Goal: Contribute content

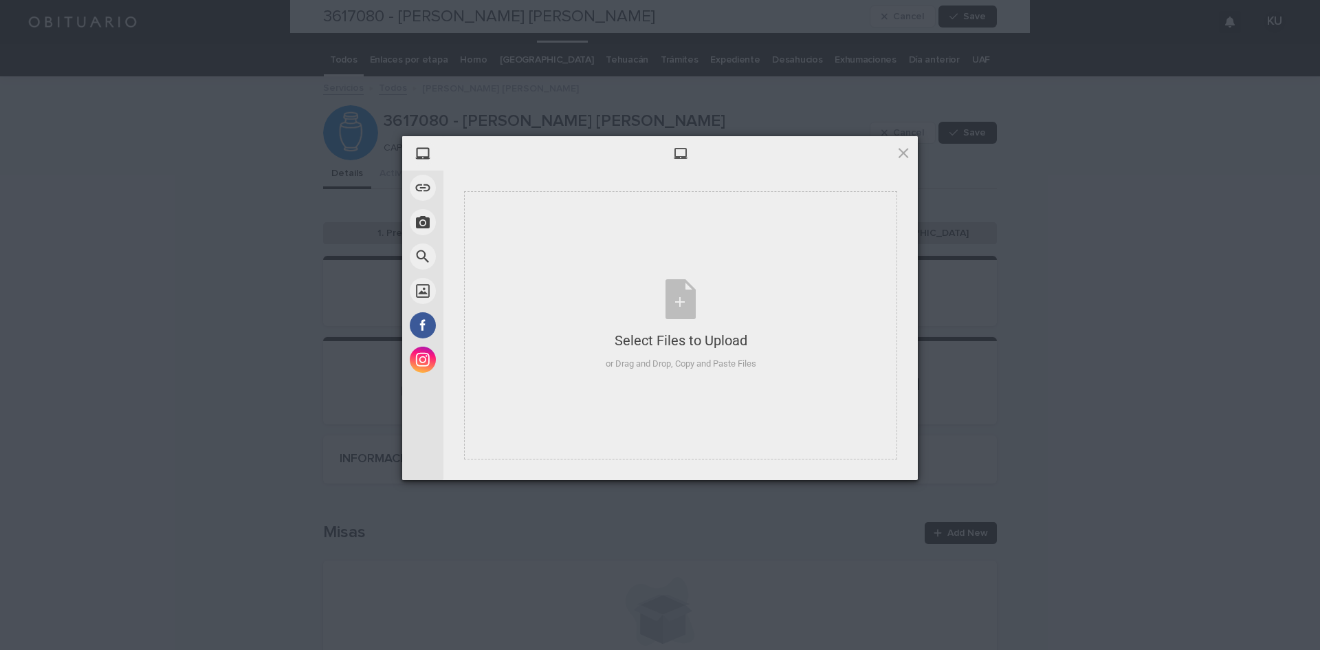
click at [896, 155] on span at bounding box center [903, 152] width 15 height 15
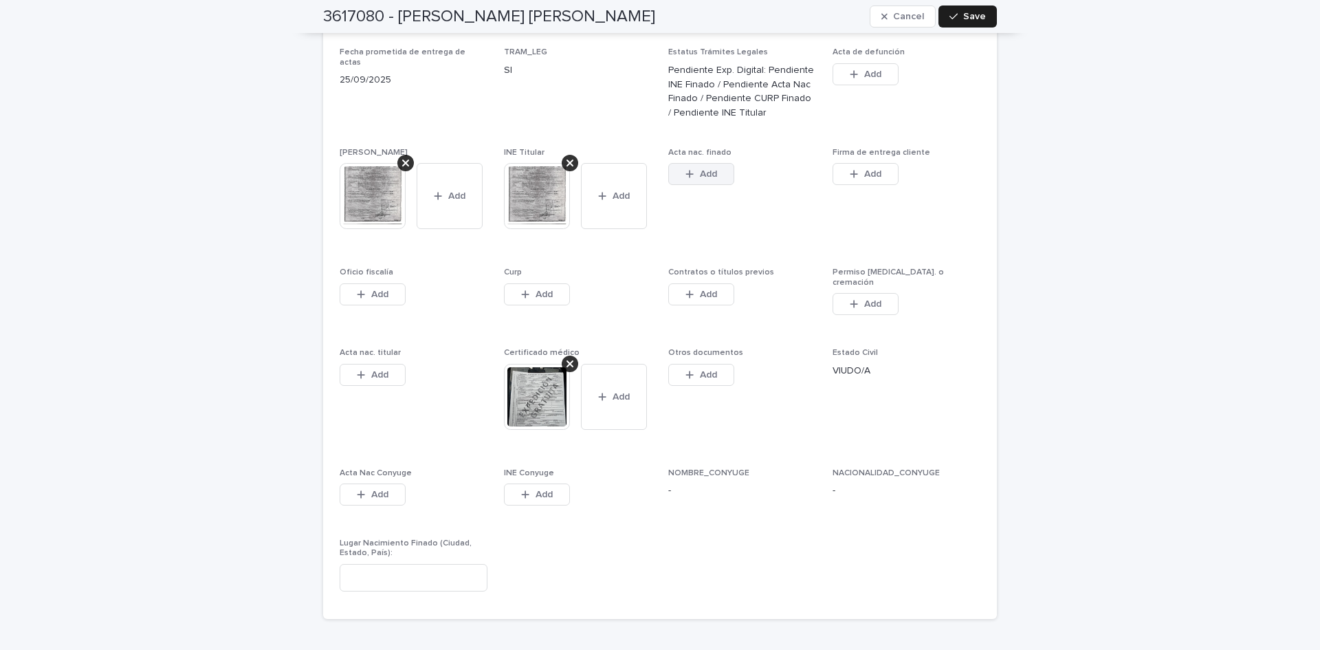
click at [687, 169] on icon "button" at bounding box center [689, 174] width 8 height 10
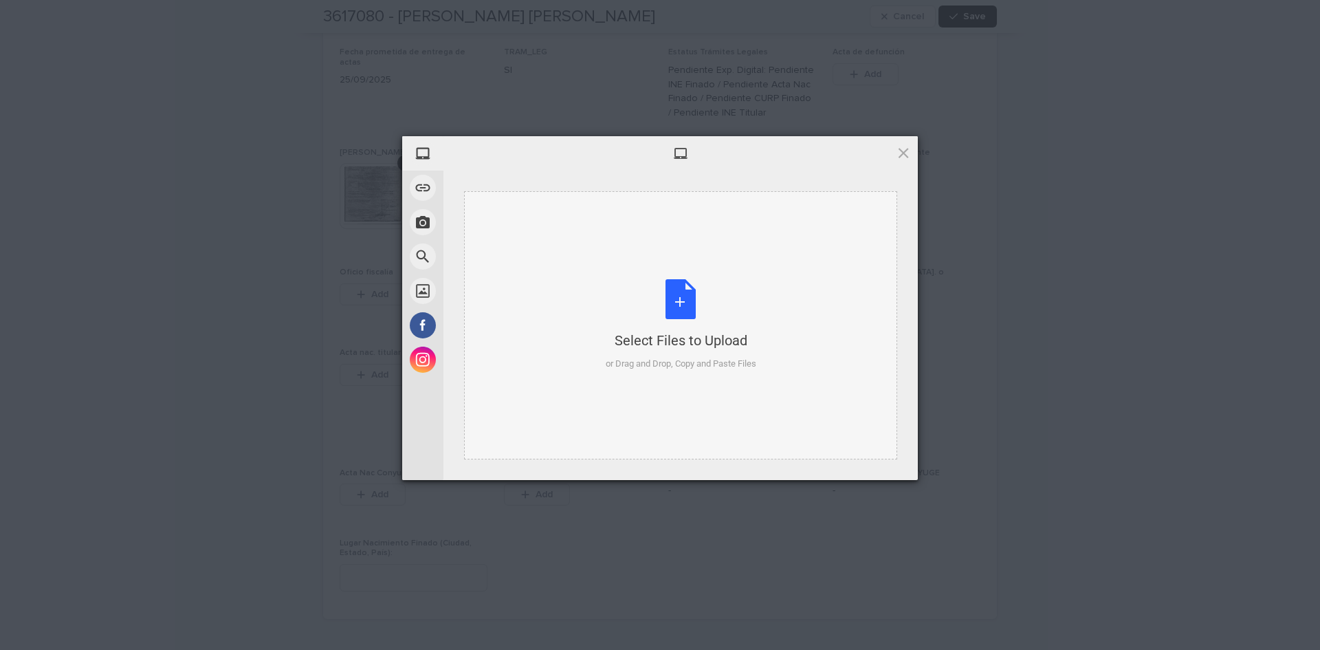
click at [685, 305] on div "Select Files to Upload or Drag and Drop, Copy and Paste Files" at bounding box center [681, 324] width 151 height 91
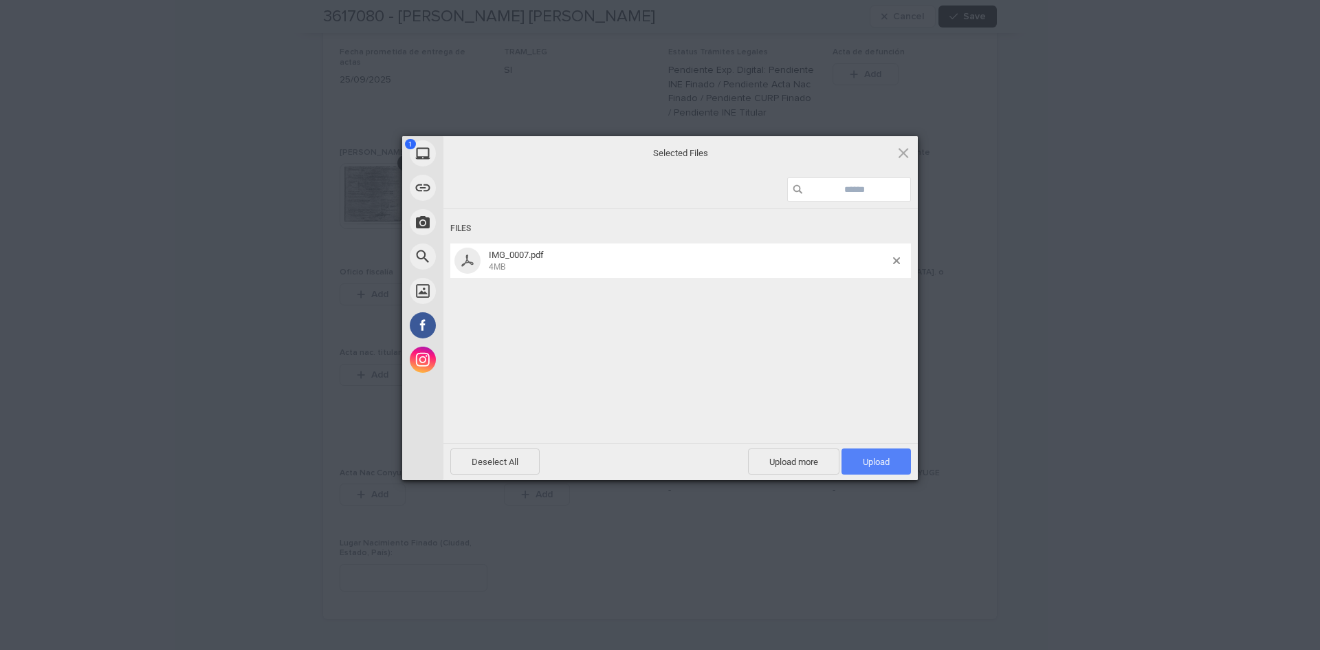
click at [875, 460] on span "Upload 1" at bounding box center [876, 461] width 27 height 10
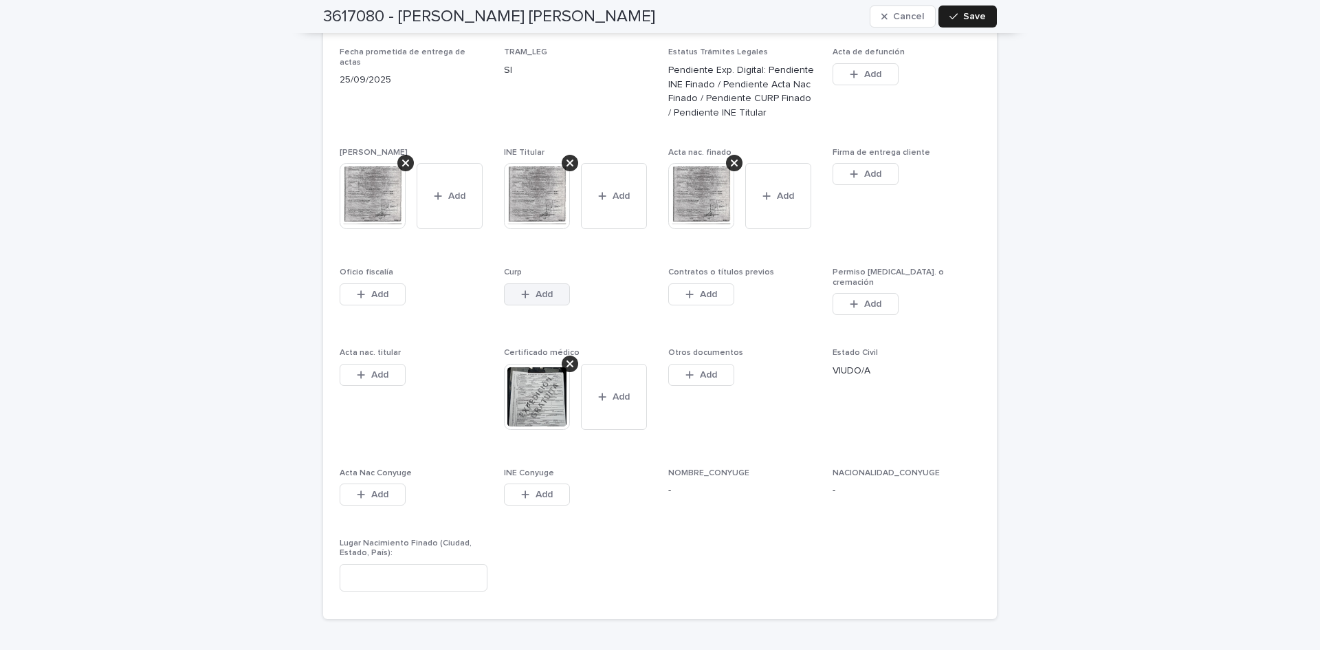
click at [544, 289] on span "Add" at bounding box center [543, 294] width 17 height 10
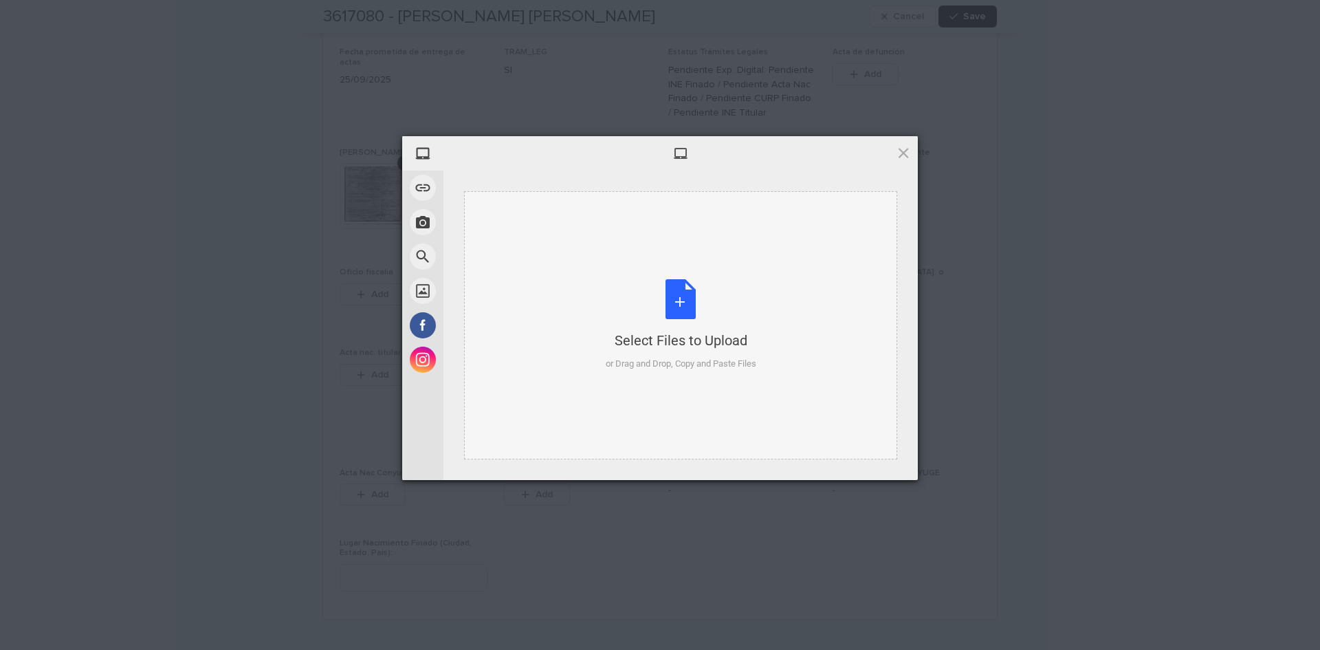
click at [688, 288] on div "Select Files to Upload or Drag and Drop, Copy and Paste Files" at bounding box center [681, 324] width 151 height 91
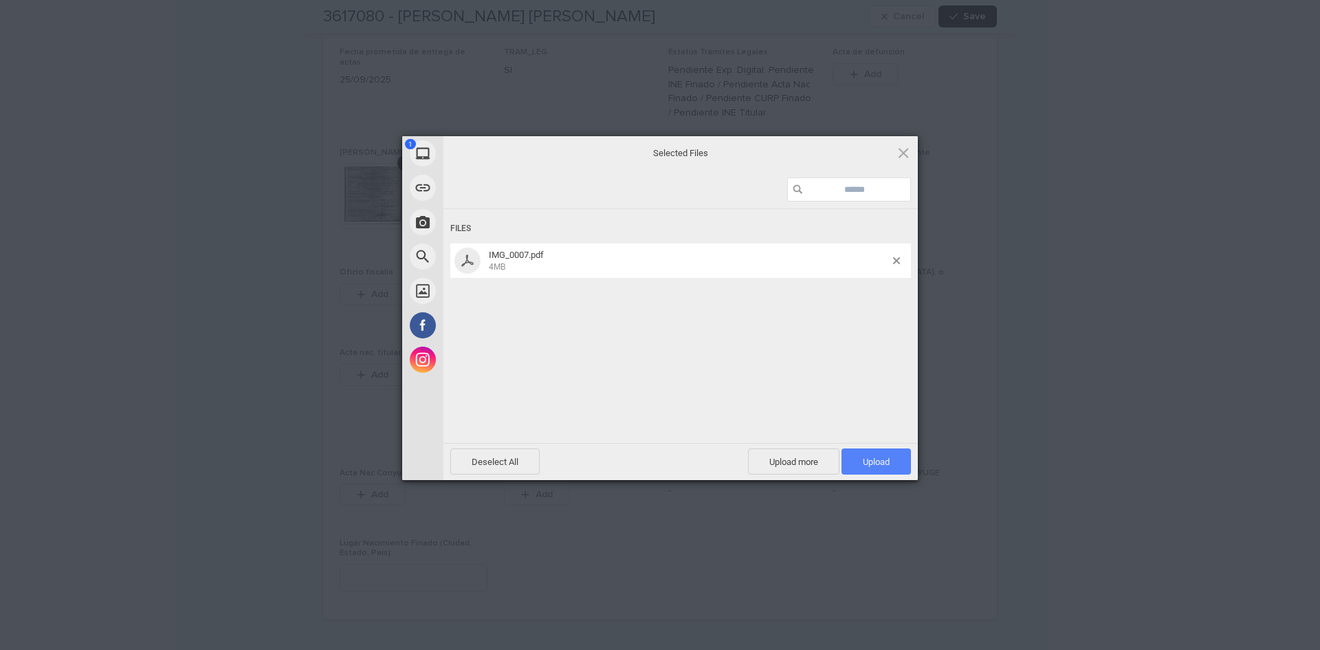
click at [856, 452] on span "Upload 1" at bounding box center [875, 461] width 69 height 26
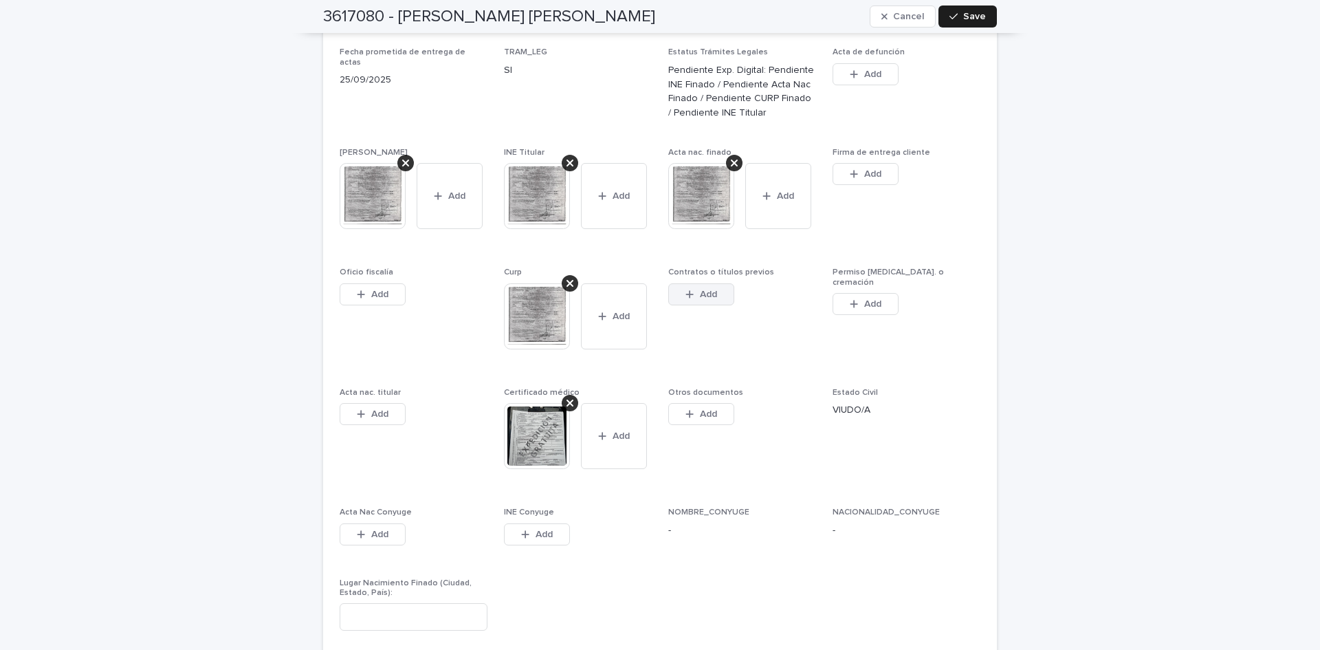
click at [693, 283] on button "Add" at bounding box center [701, 294] width 66 height 22
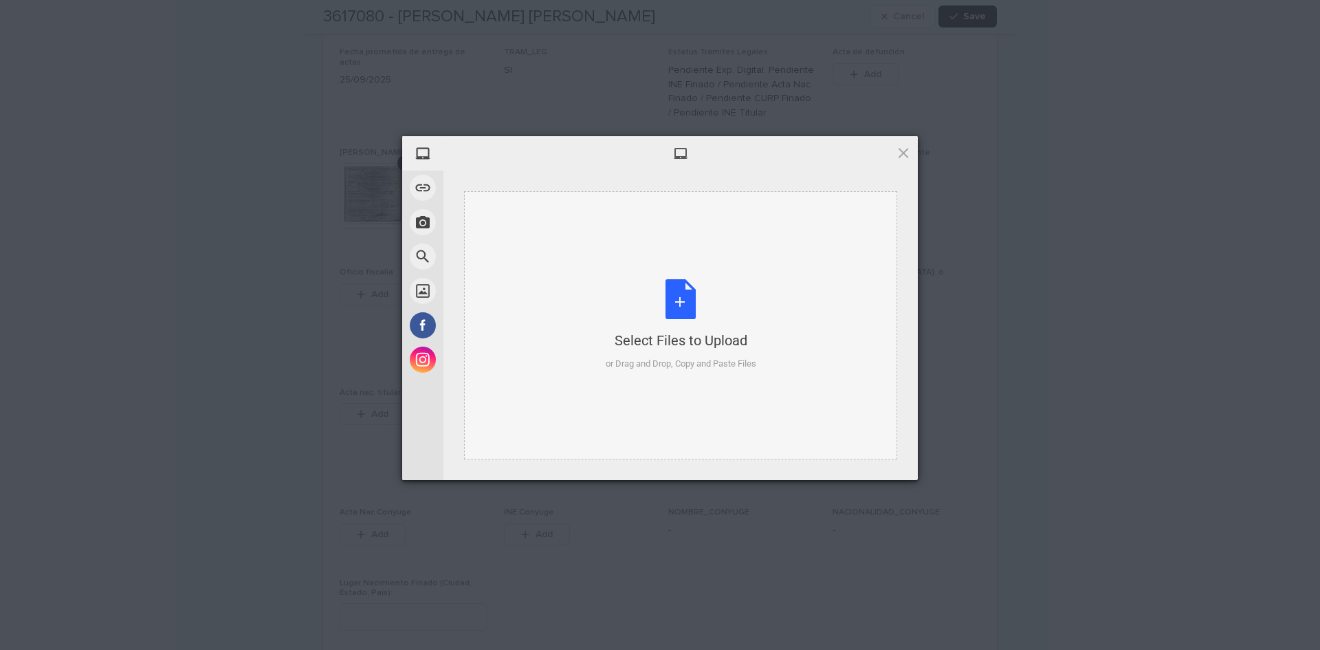
click at [690, 320] on div "Select Files to Upload or Drag and Drop, Copy and Paste Files" at bounding box center [681, 324] width 151 height 91
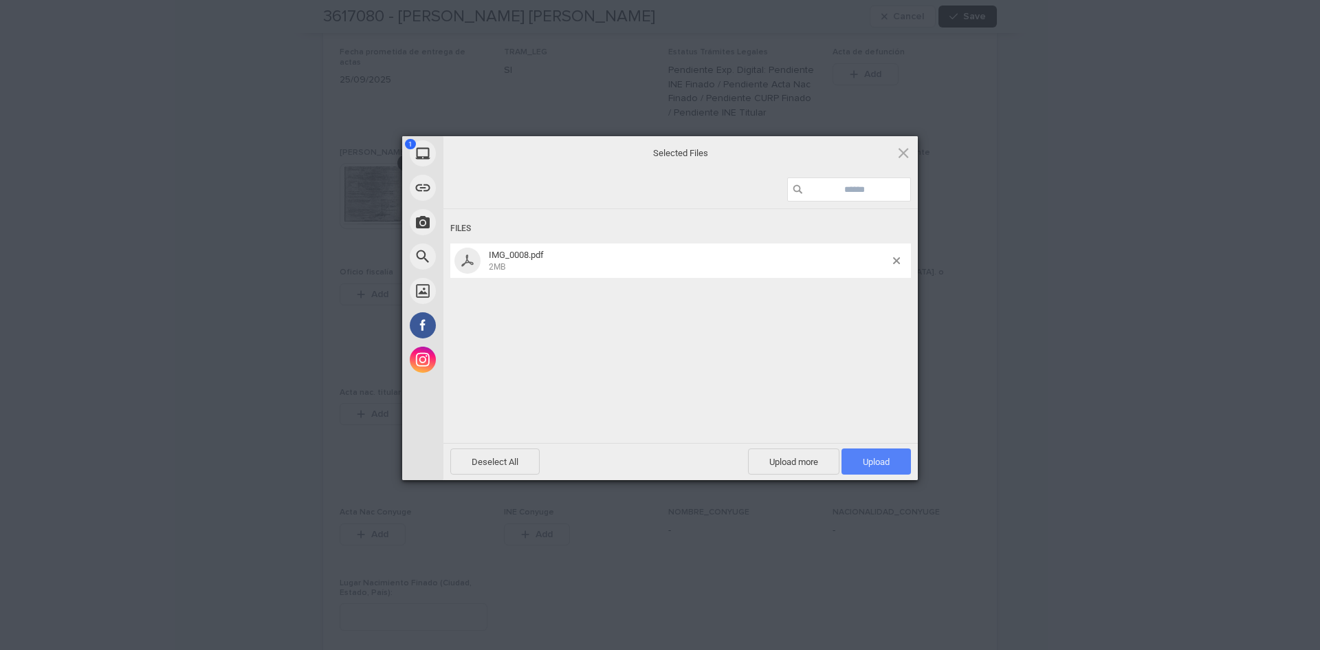
click at [876, 456] on span "Upload 1" at bounding box center [876, 461] width 27 height 10
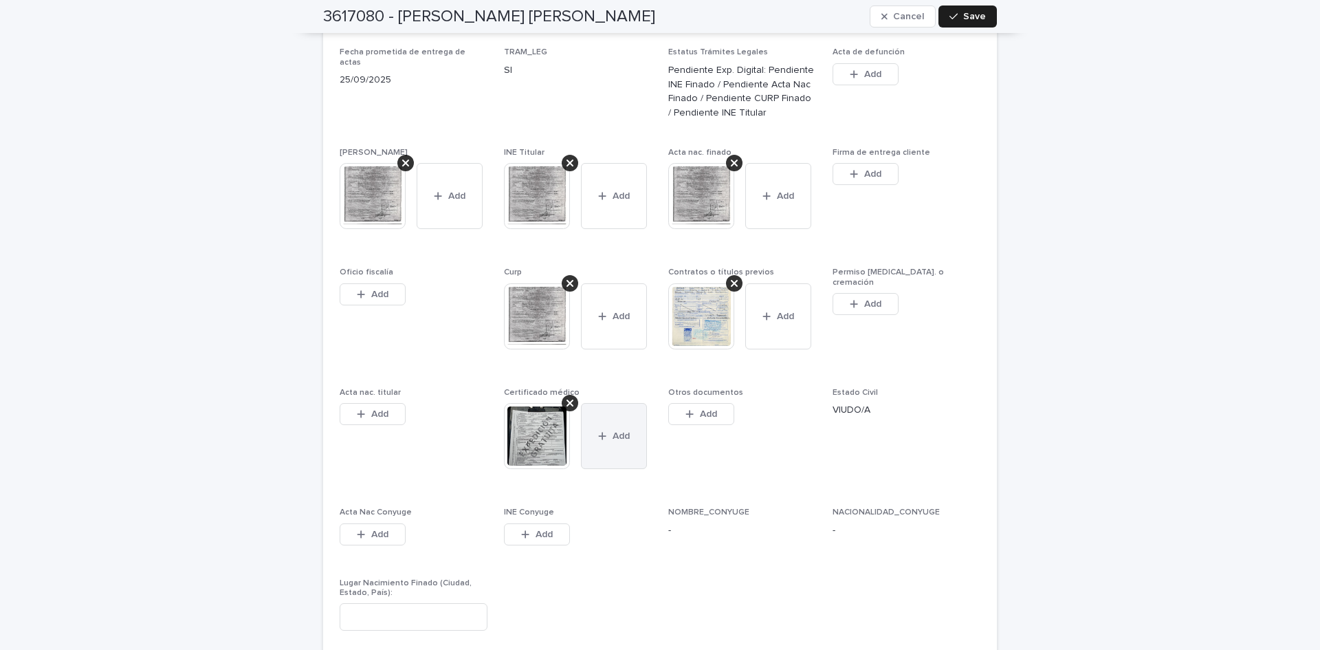
click at [596, 403] on button "Add" at bounding box center [614, 436] width 66 height 66
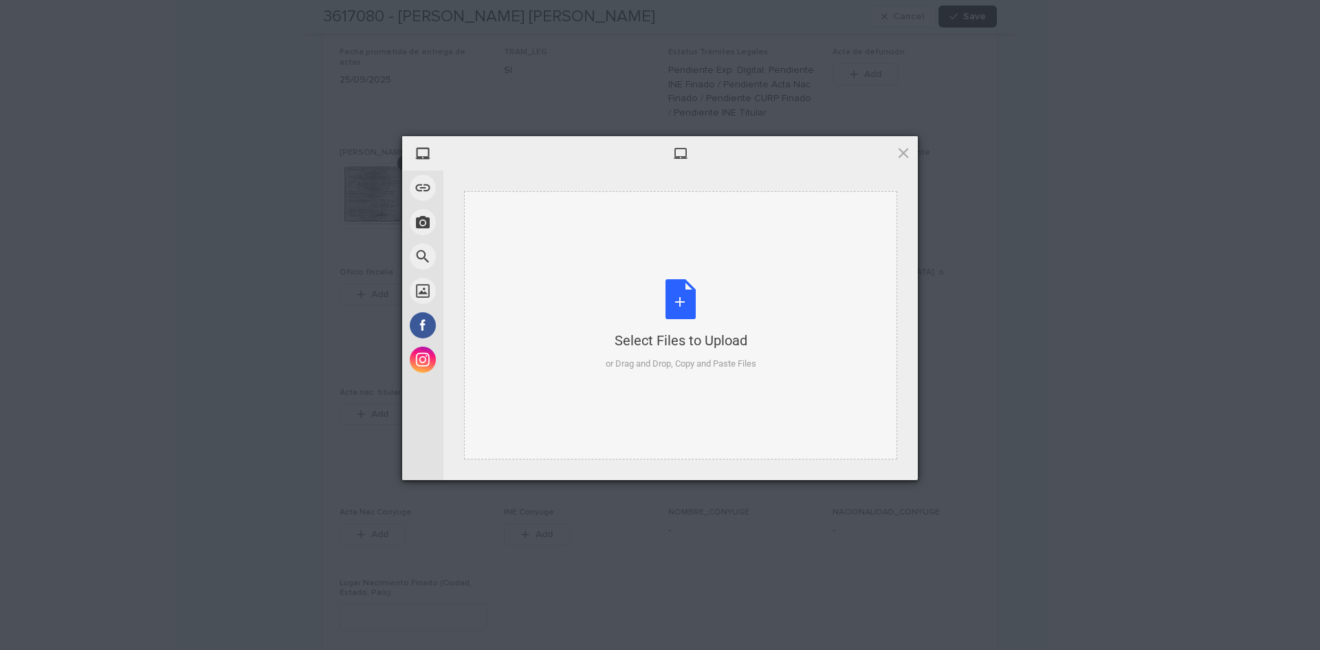
click at [663, 298] on div "Select Files to Upload or Drag and Drop, Copy and Paste Files" at bounding box center [681, 324] width 151 height 91
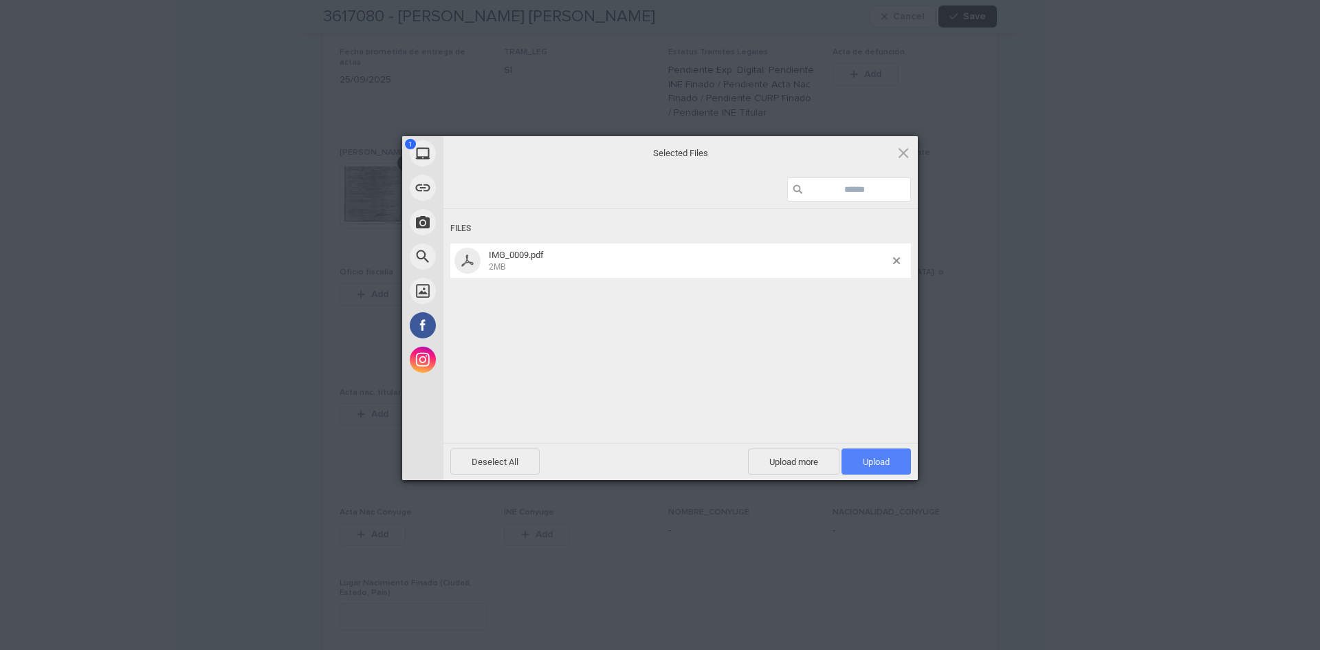
click at [893, 462] on span "Upload 1" at bounding box center [875, 461] width 69 height 26
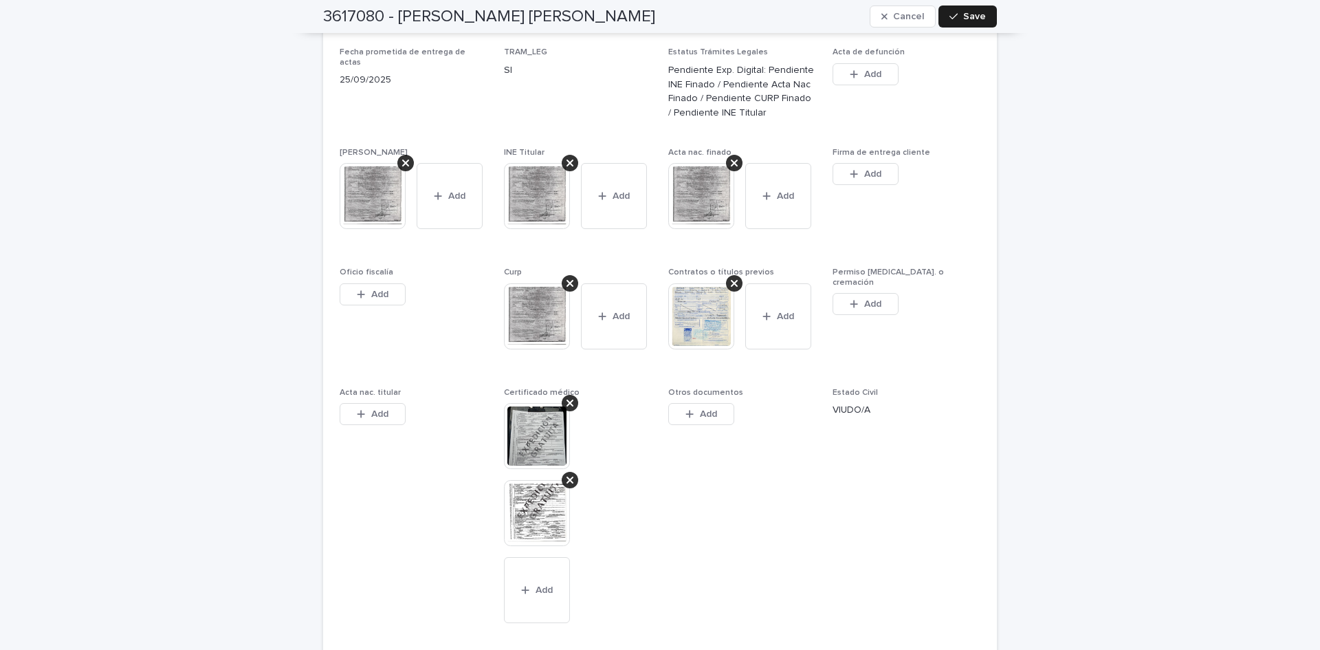
click at [975, 17] on span "Save" at bounding box center [974, 17] width 23 height 10
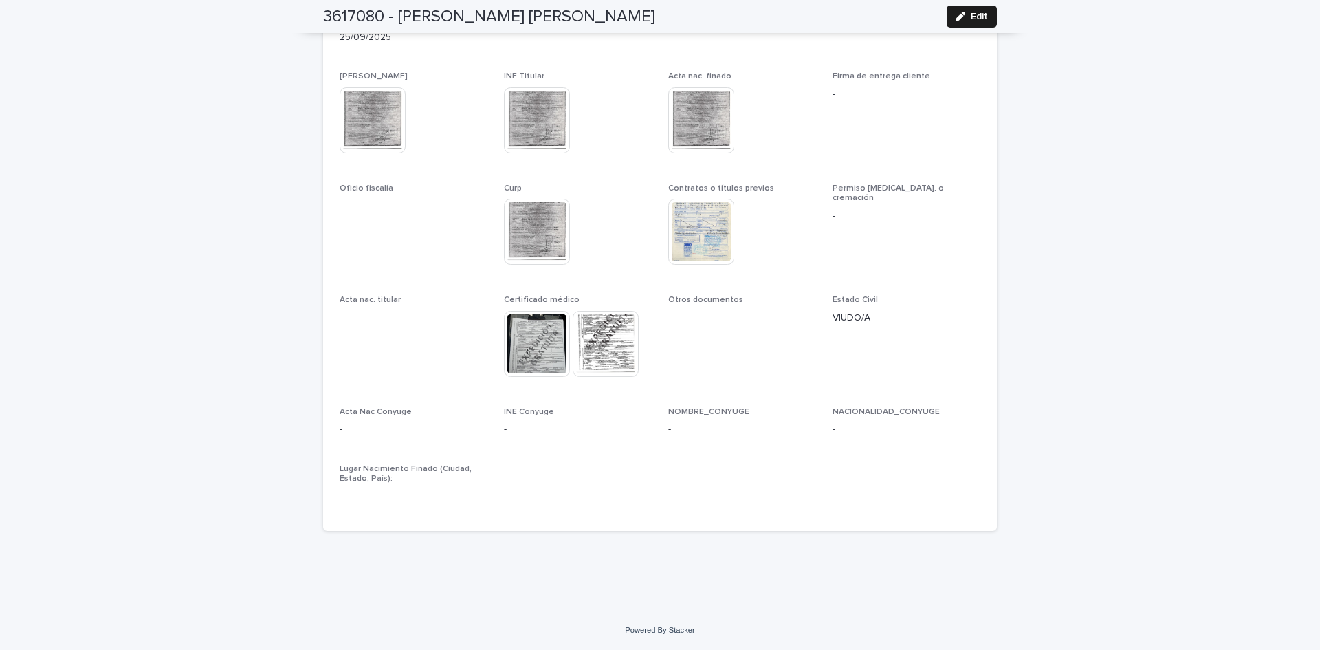
scroll to position [3437, 0]
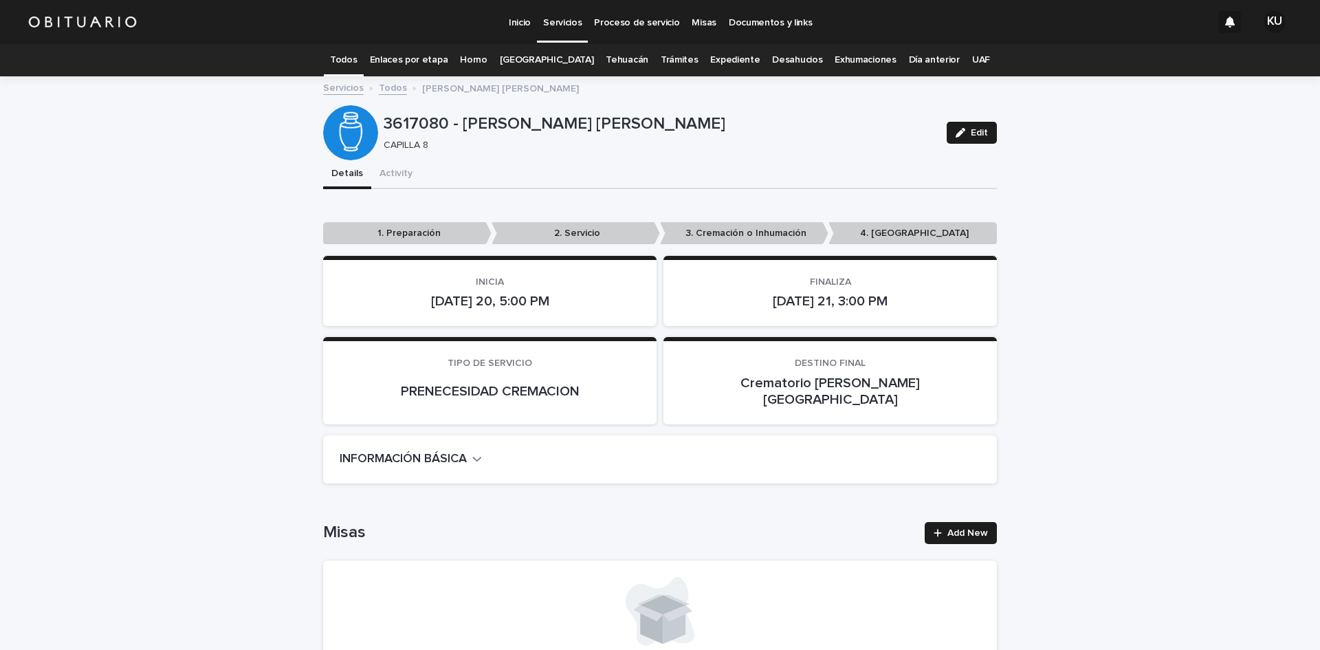
click at [575, 17] on p "Servicios" at bounding box center [562, 14] width 38 height 29
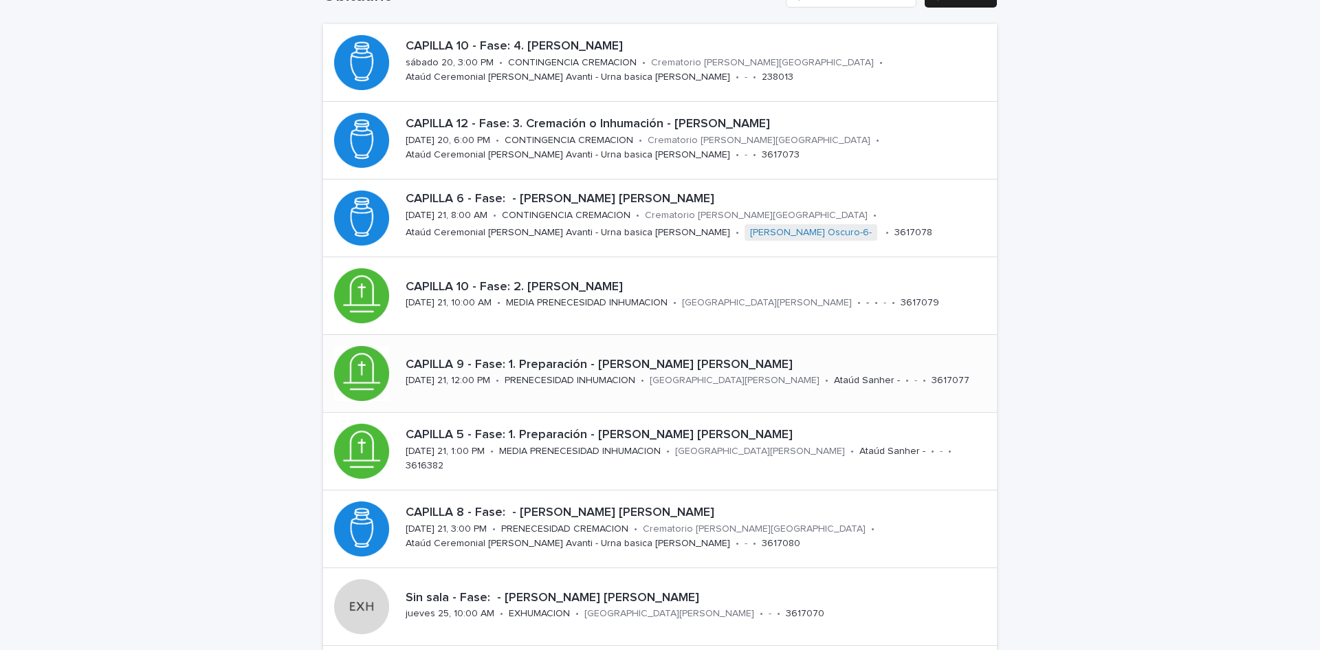
scroll to position [124, 0]
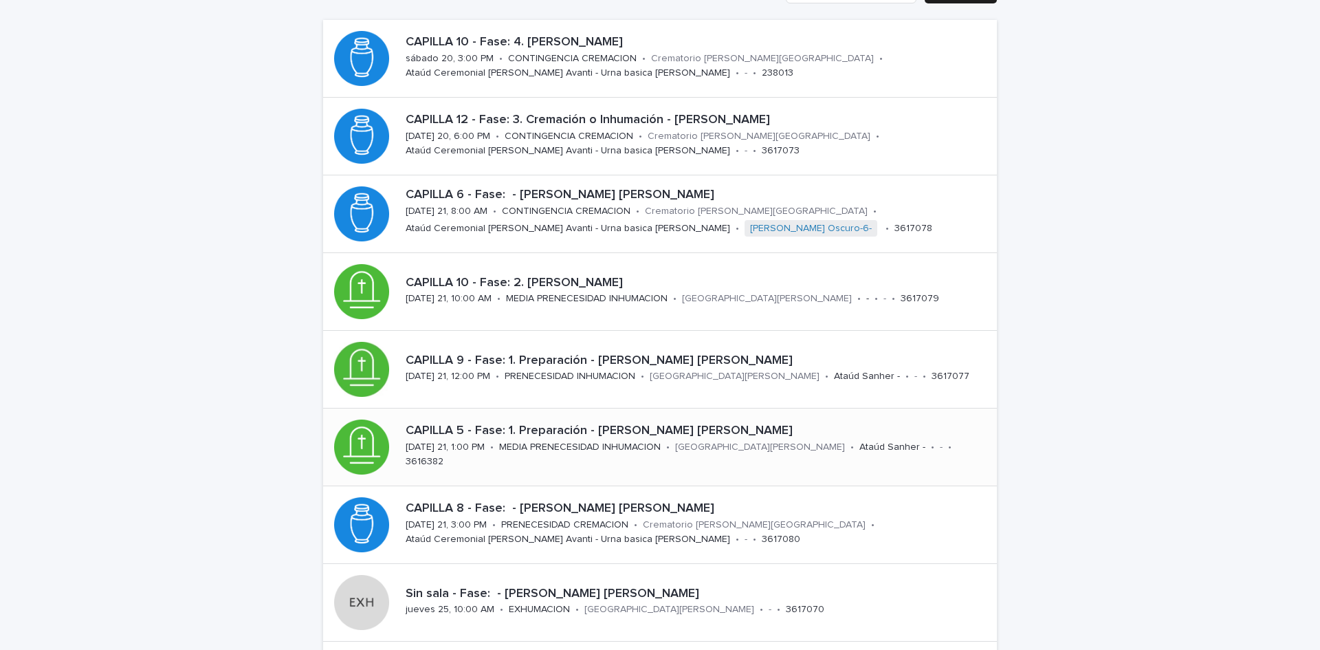
click at [805, 435] on p "CAPILLA 5 - Fase: 1. Preparación - [PERSON_NAME] [PERSON_NAME]" at bounding box center [699, 430] width 586 height 15
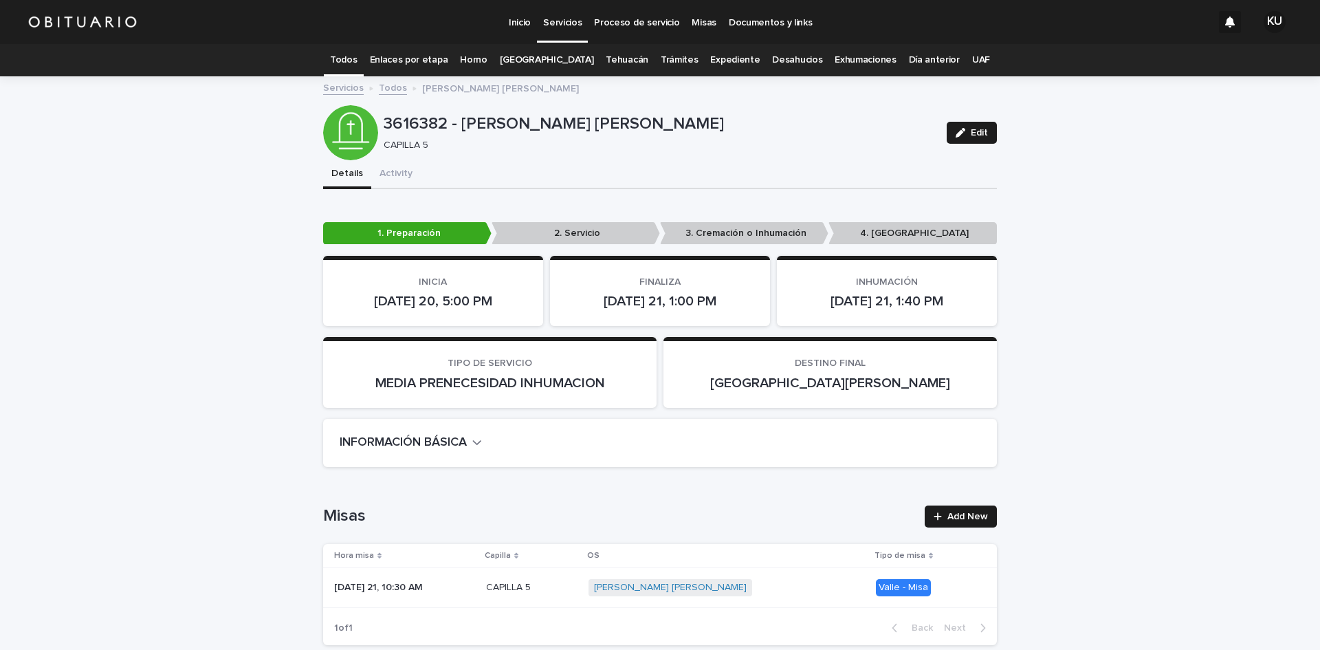
click at [955, 134] on icon "button" at bounding box center [960, 133] width 10 height 10
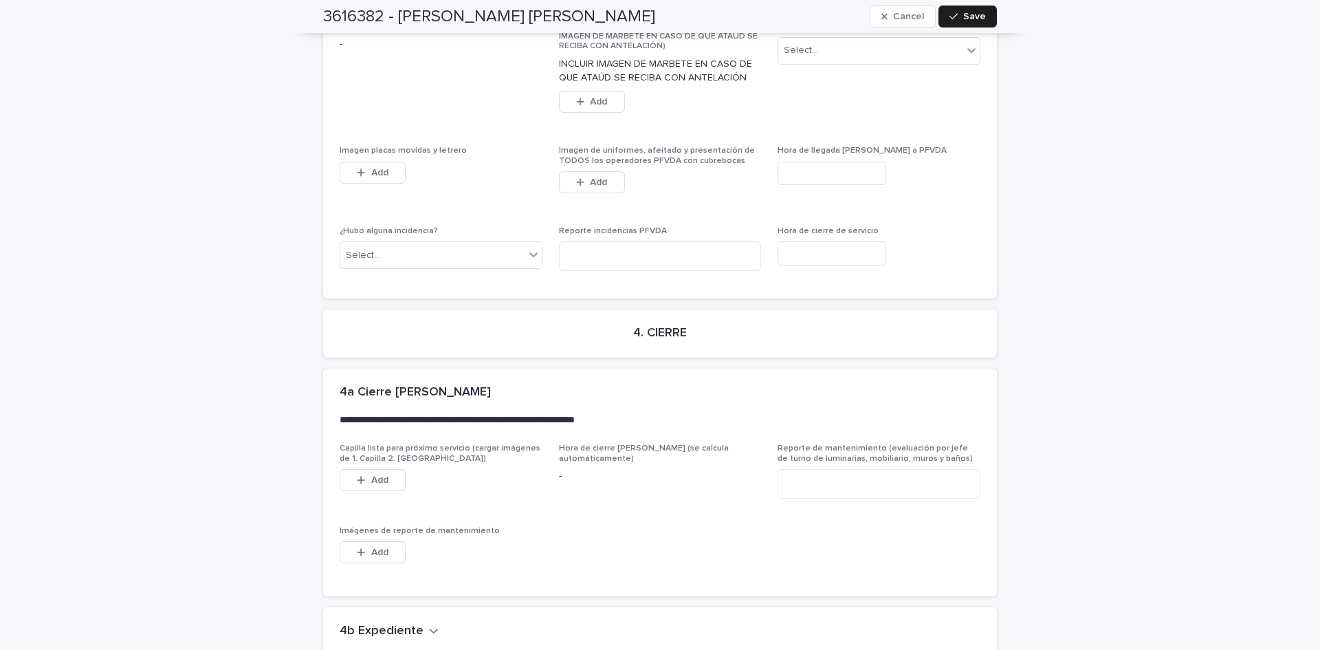
scroll to position [3613, 0]
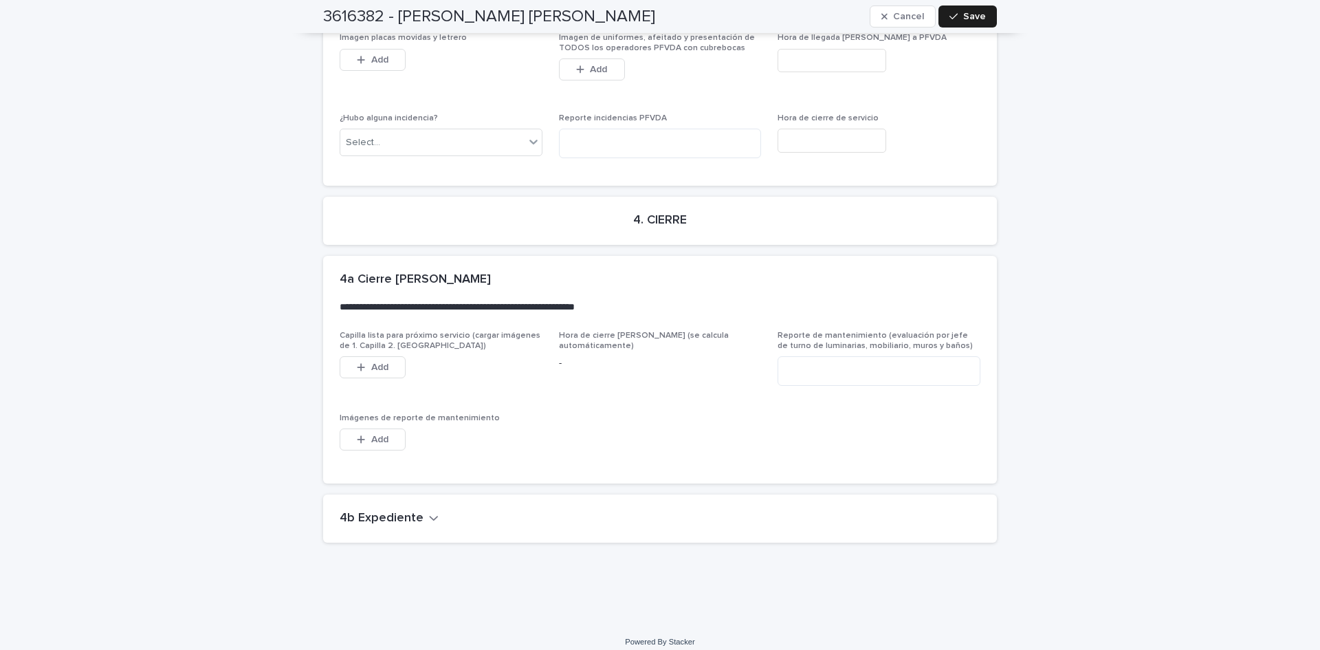
click at [417, 511] on button "4b Expediente" at bounding box center [389, 518] width 99 height 15
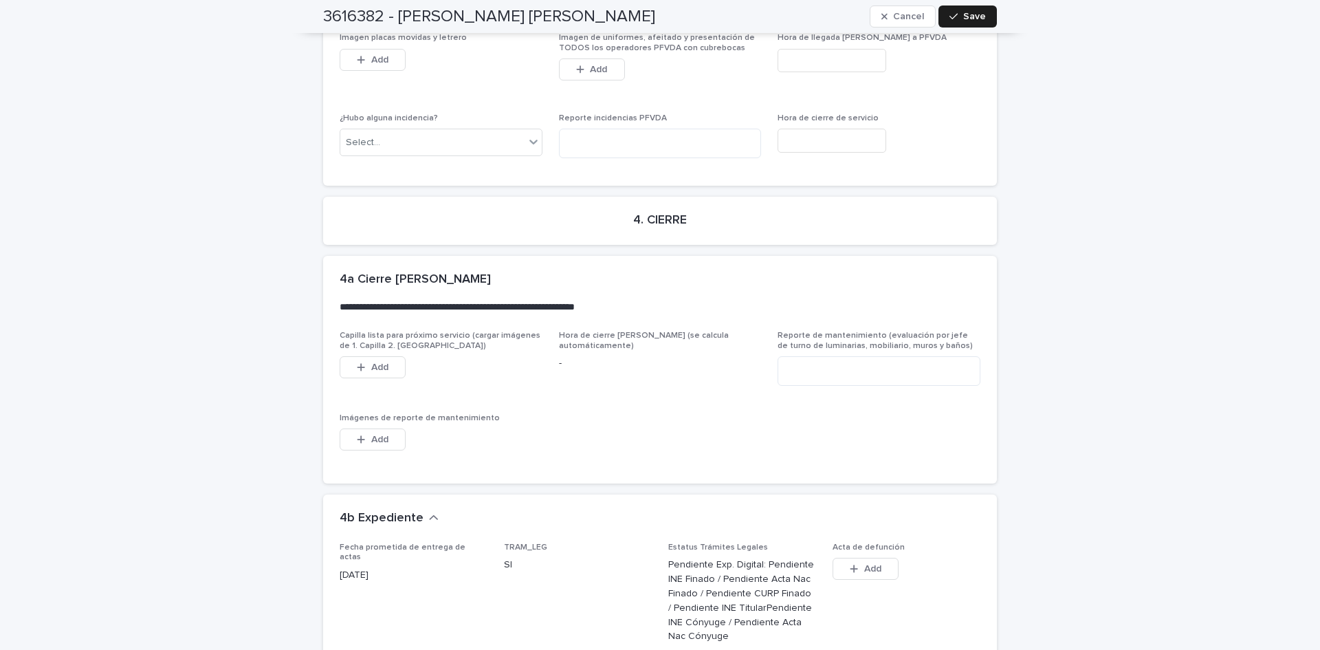
scroll to position [4104, 0]
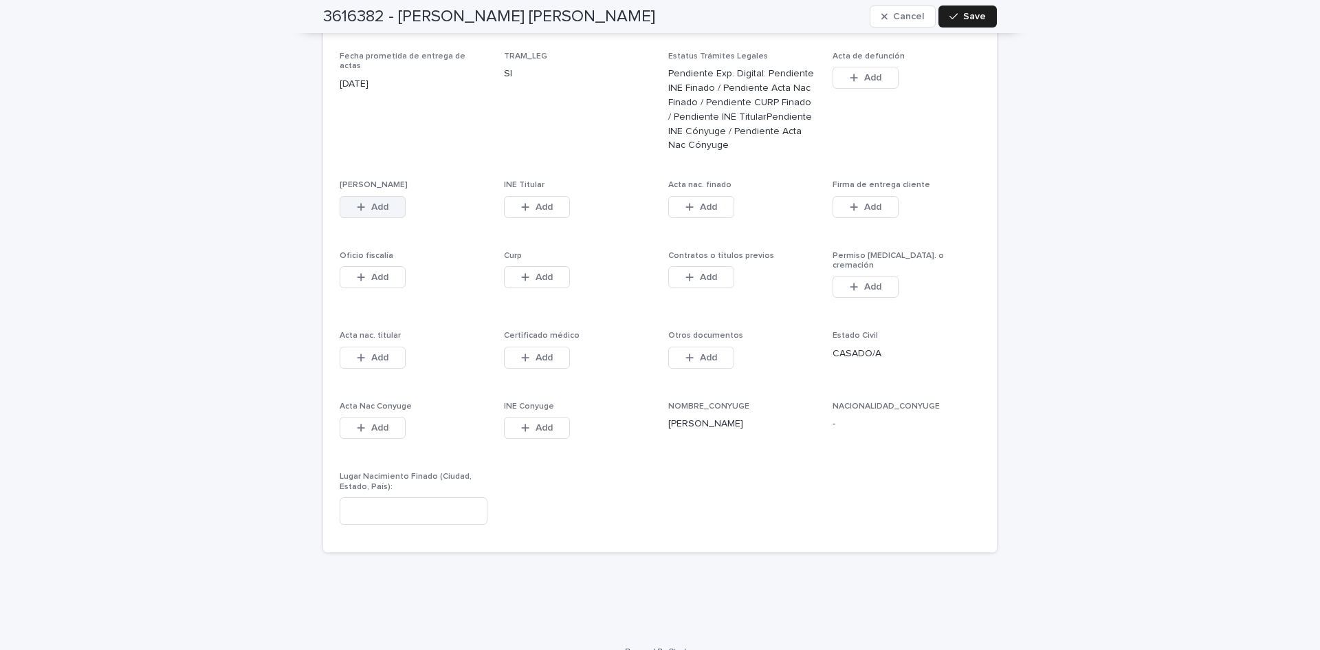
click at [382, 202] on span "Add" at bounding box center [379, 207] width 17 height 10
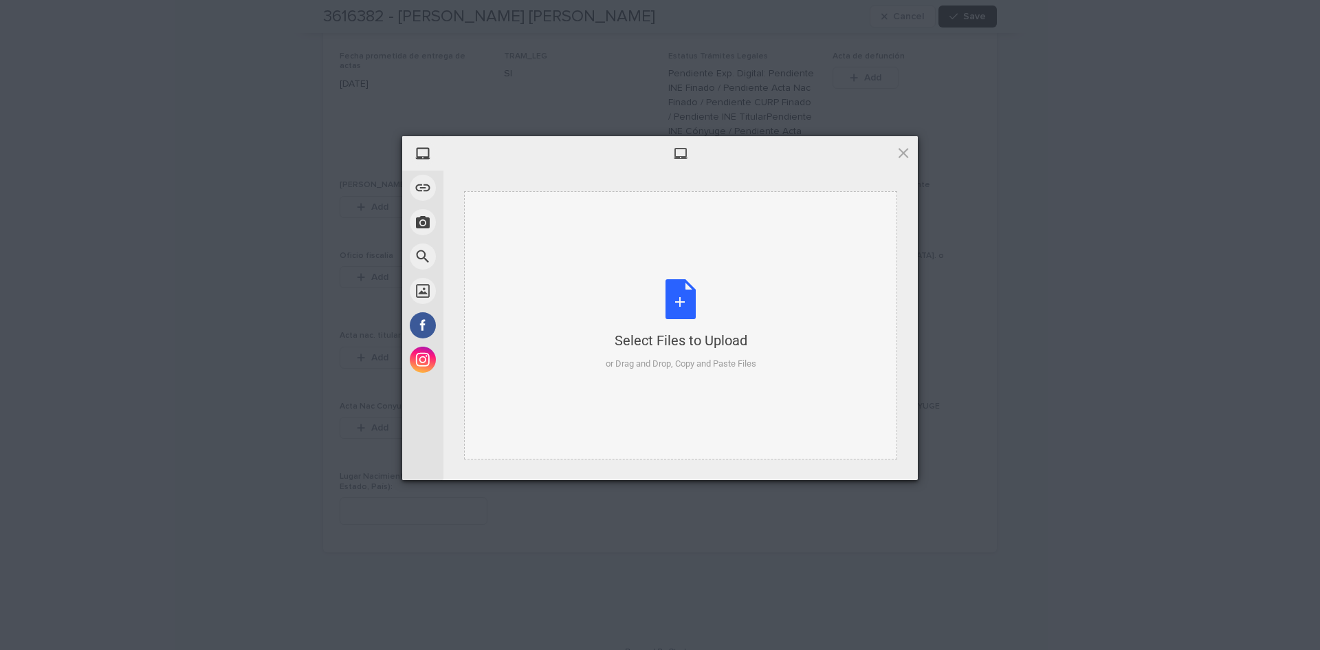
click at [671, 286] on div "Select Files to Upload or Drag and Drop, Copy and Paste Files" at bounding box center [681, 324] width 151 height 91
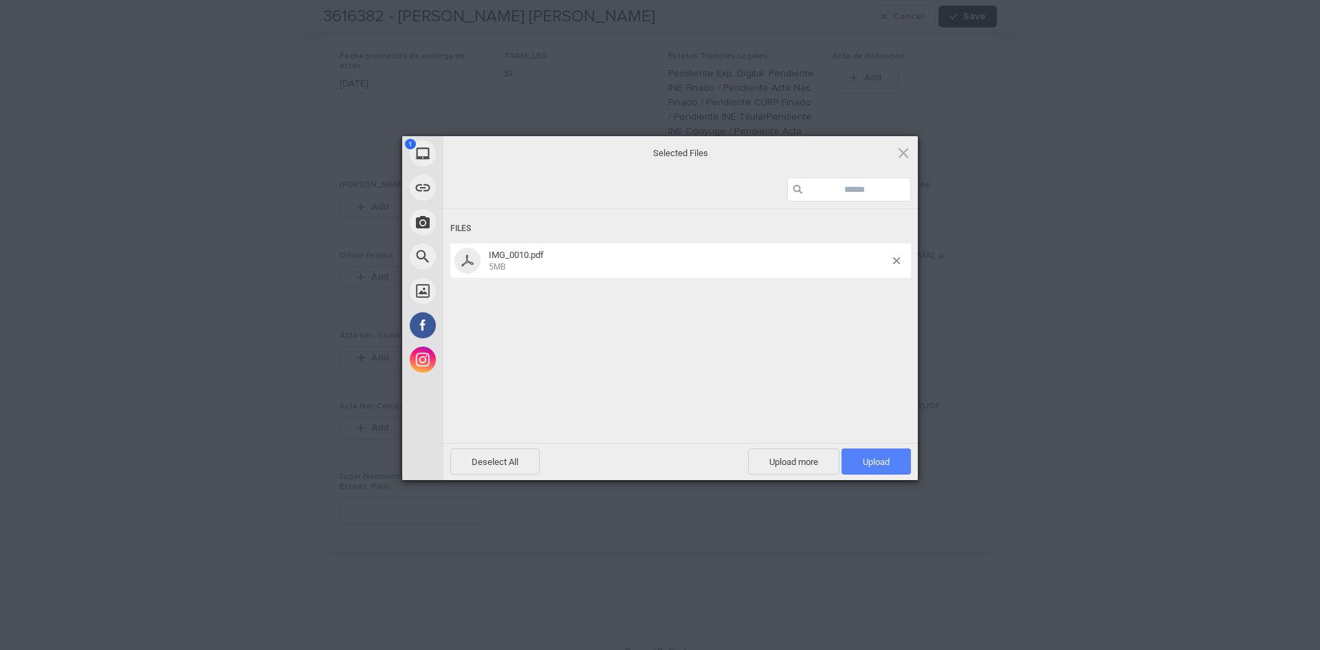
click at [896, 456] on span "Upload 1" at bounding box center [875, 461] width 69 height 26
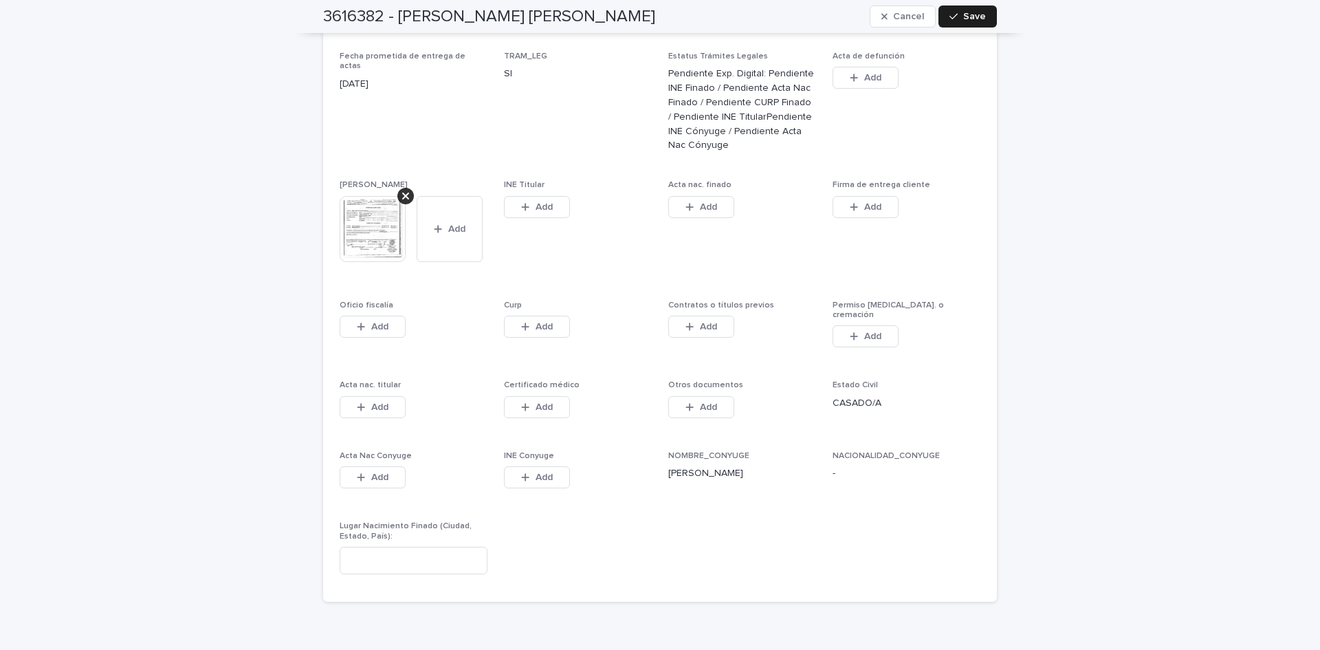
click at [546, 202] on span "Add" at bounding box center [543, 207] width 17 height 10
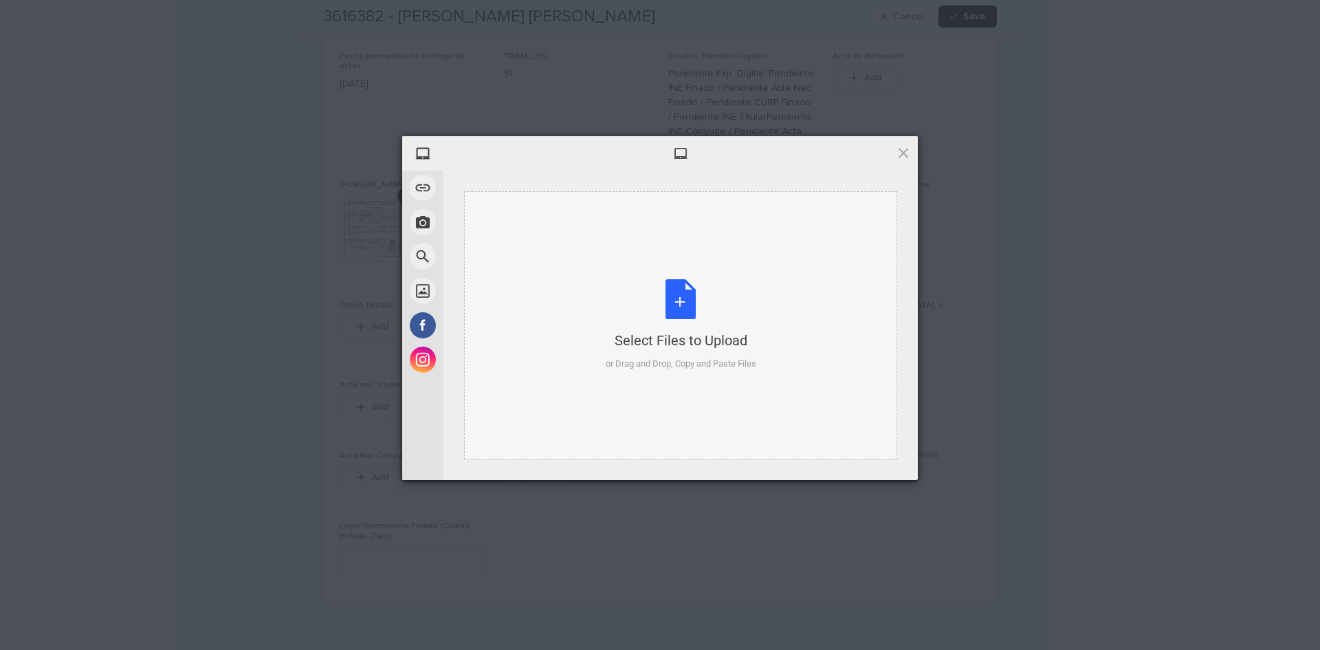
click at [680, 296] on div "Select Files to Upload or Drag and Drop, Copy and Paste Files" at bounding box center [681, 324] width 151 height 91
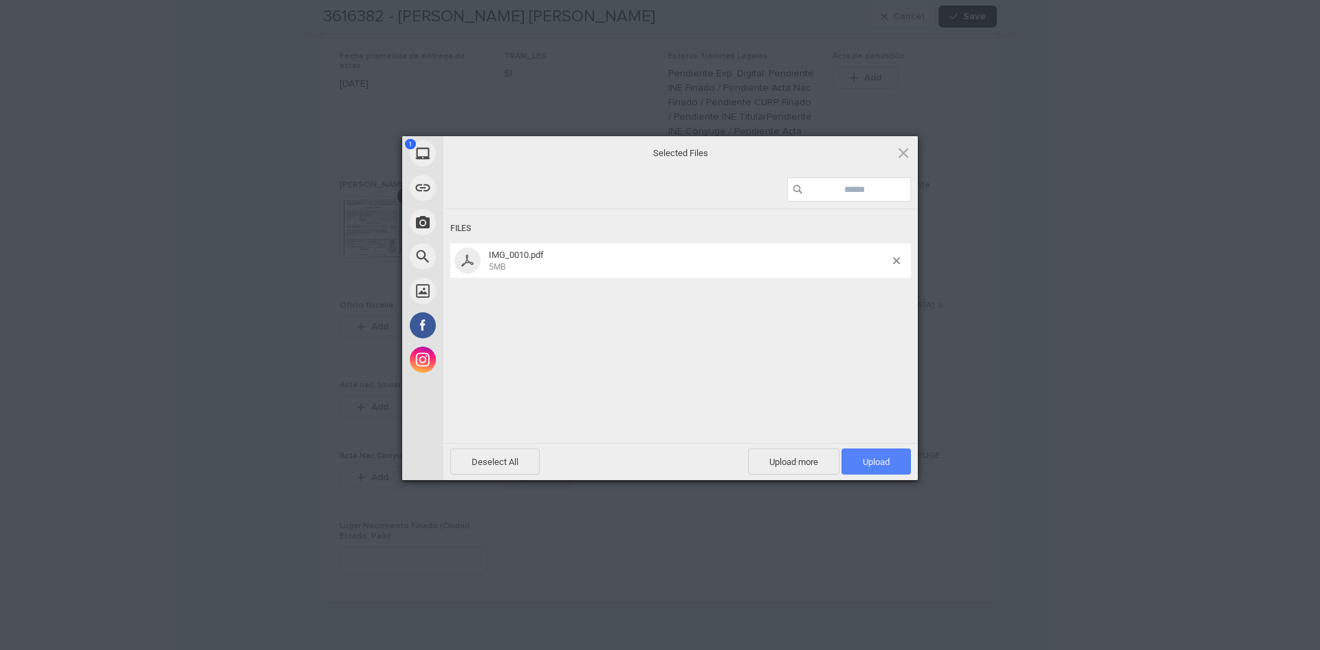
click at [858, 460] on span "Upload 1" at bounding box center [875, 461] width 69 height 26
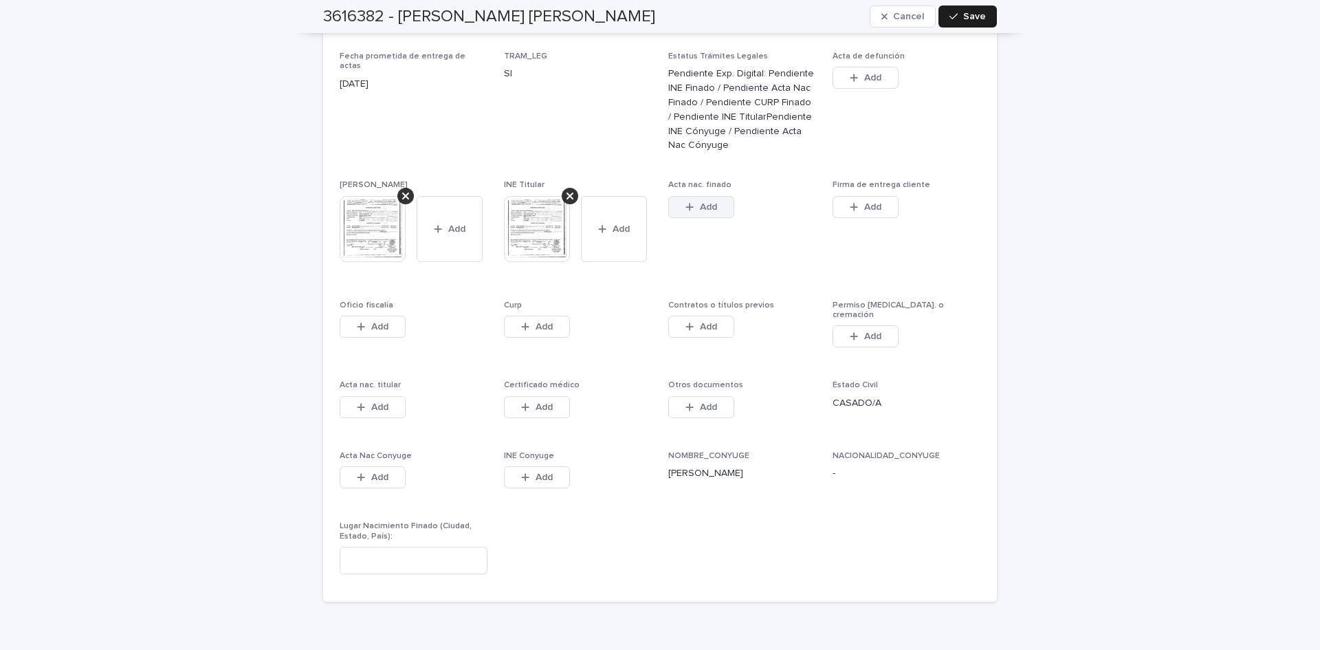
click at [678, 196] on button "Add" at bounding box center [701, 207] width 66 height 22
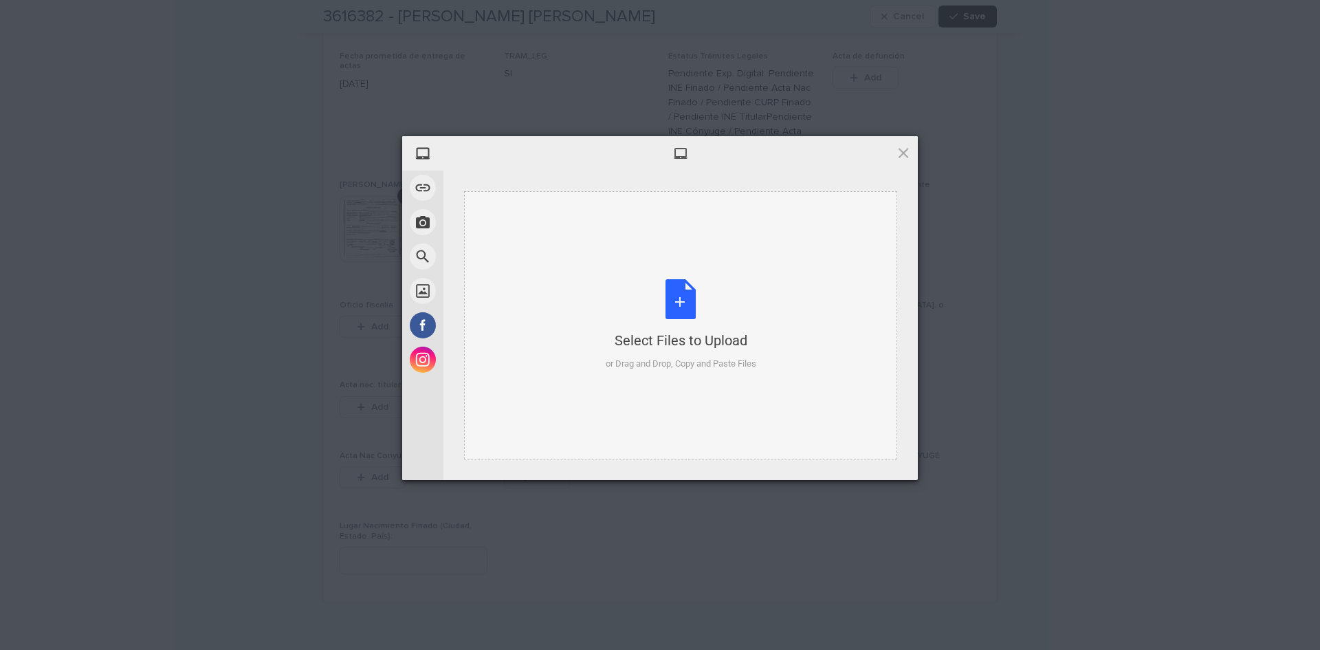
click at [673, 296] on div "Select Files to Upload or Drag and Drop, Copy and Paste Files" at bounding box center [681, 324] width 151 height 91
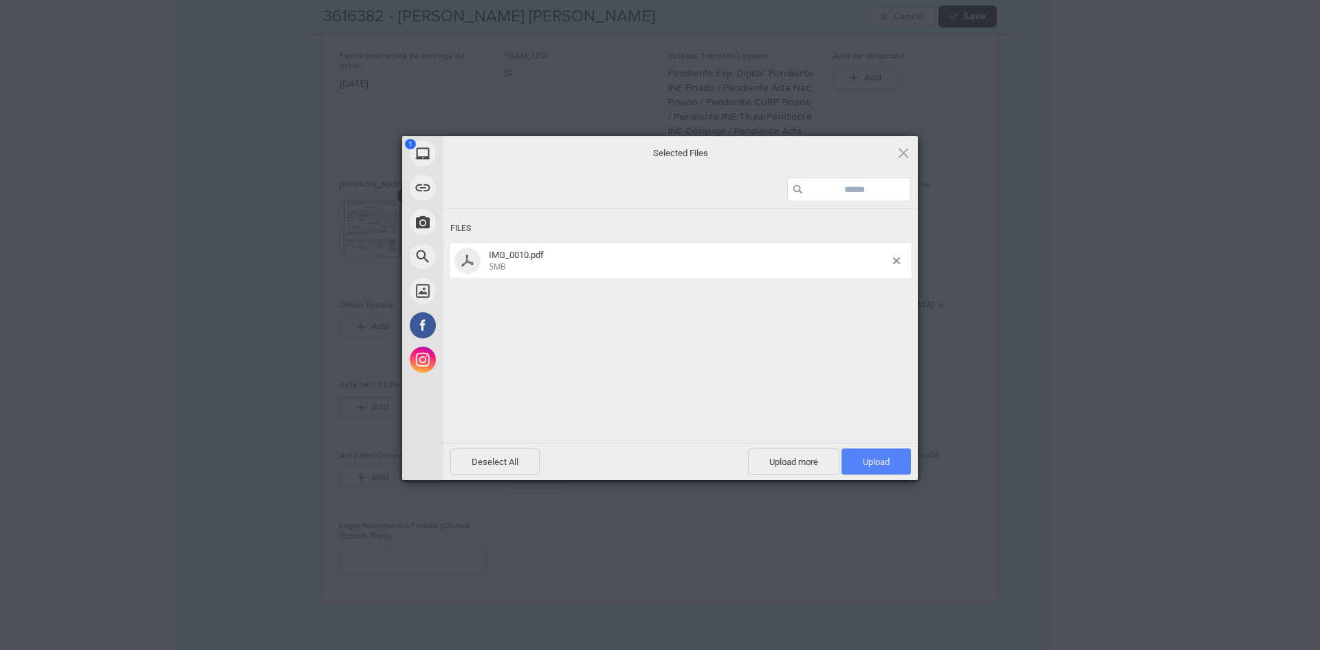
click at [889, 462] on span "Upload 1" at bounding box center [876, 461] width 27 height 10
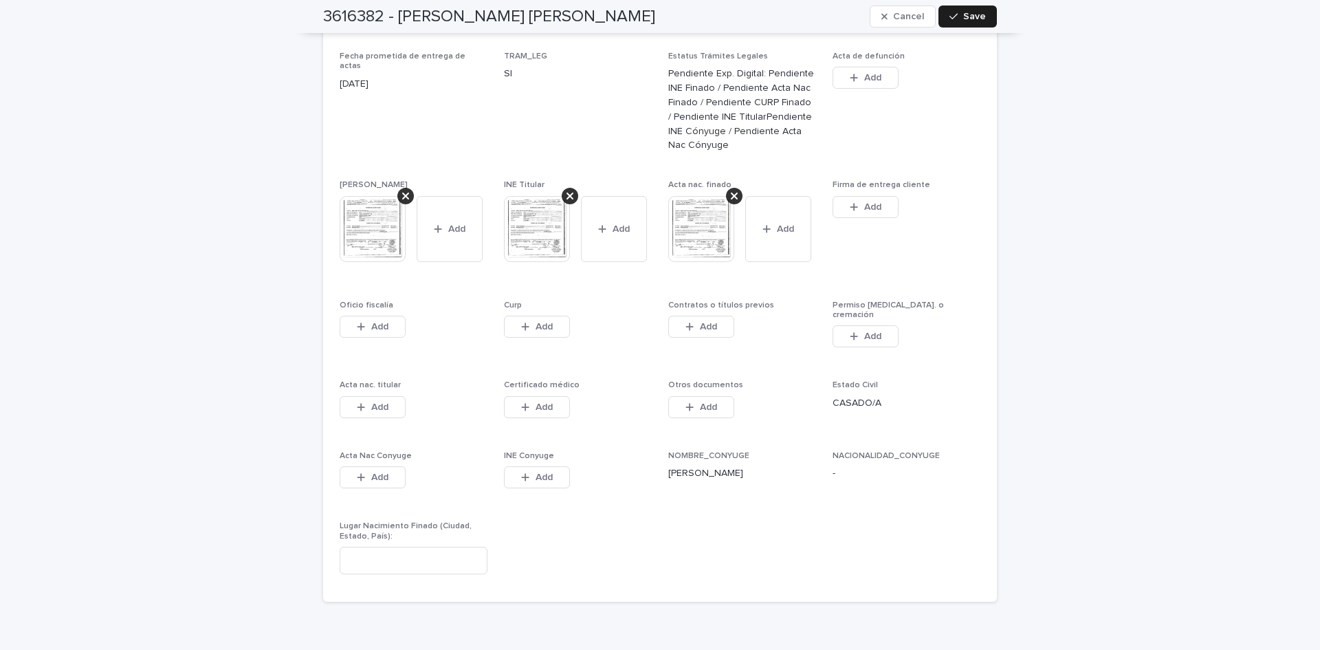
click at [540, 322] on span "Add" at bounding box center [543, 327] width 17 height 10
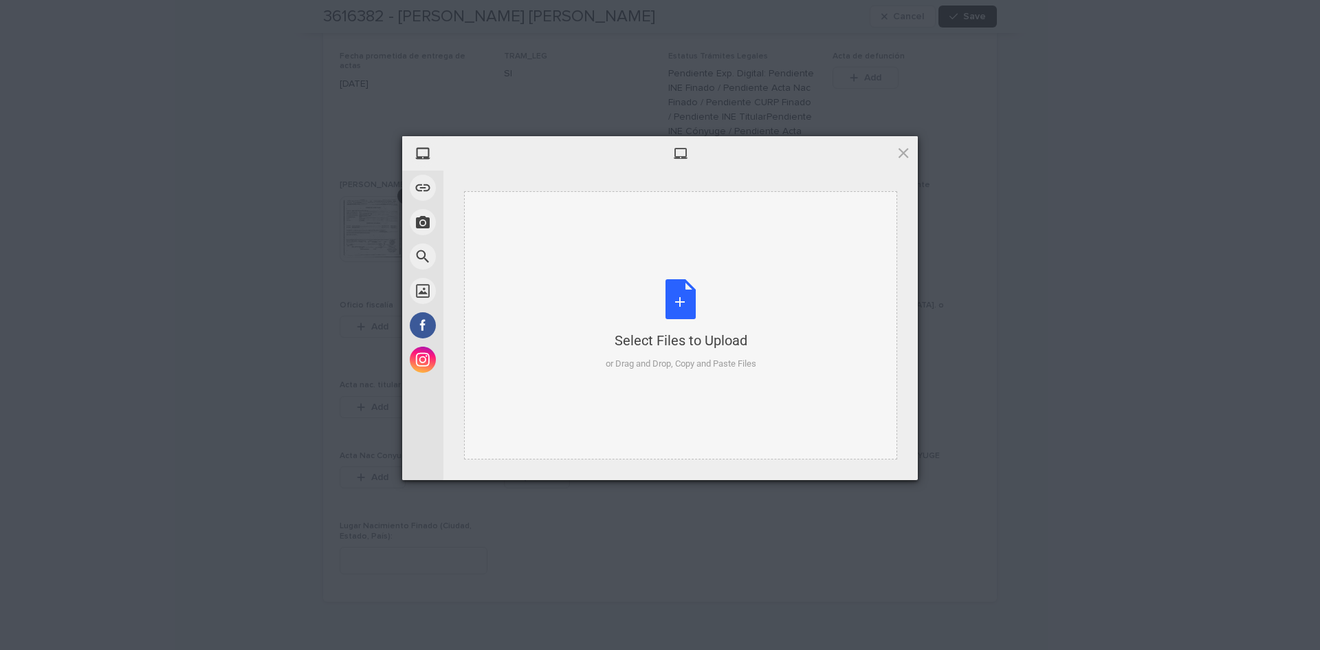
click at [678, 292] on div "Select Files to Upload or Drag and Drop, Copy and Paste Files" at bounding box center [681, 324] width 151 height 91
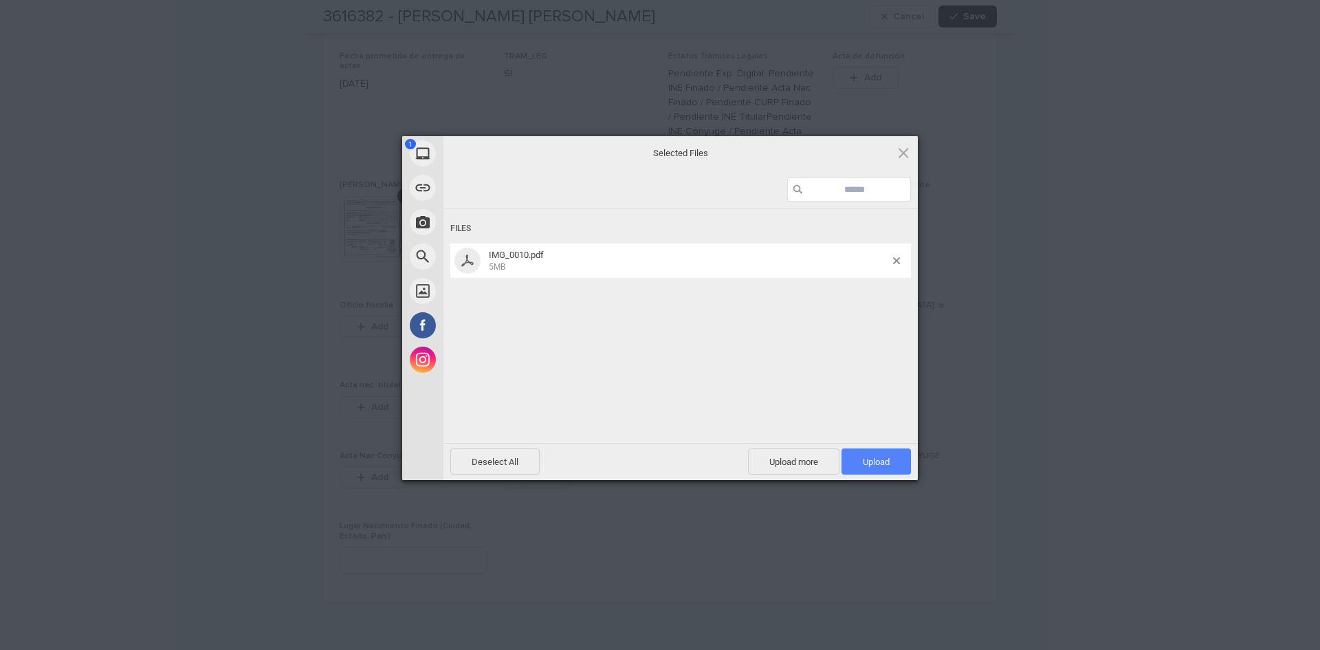
click at [896, 465] on span "Upload 1" at bounding box center [875, 461] width 69 height 26
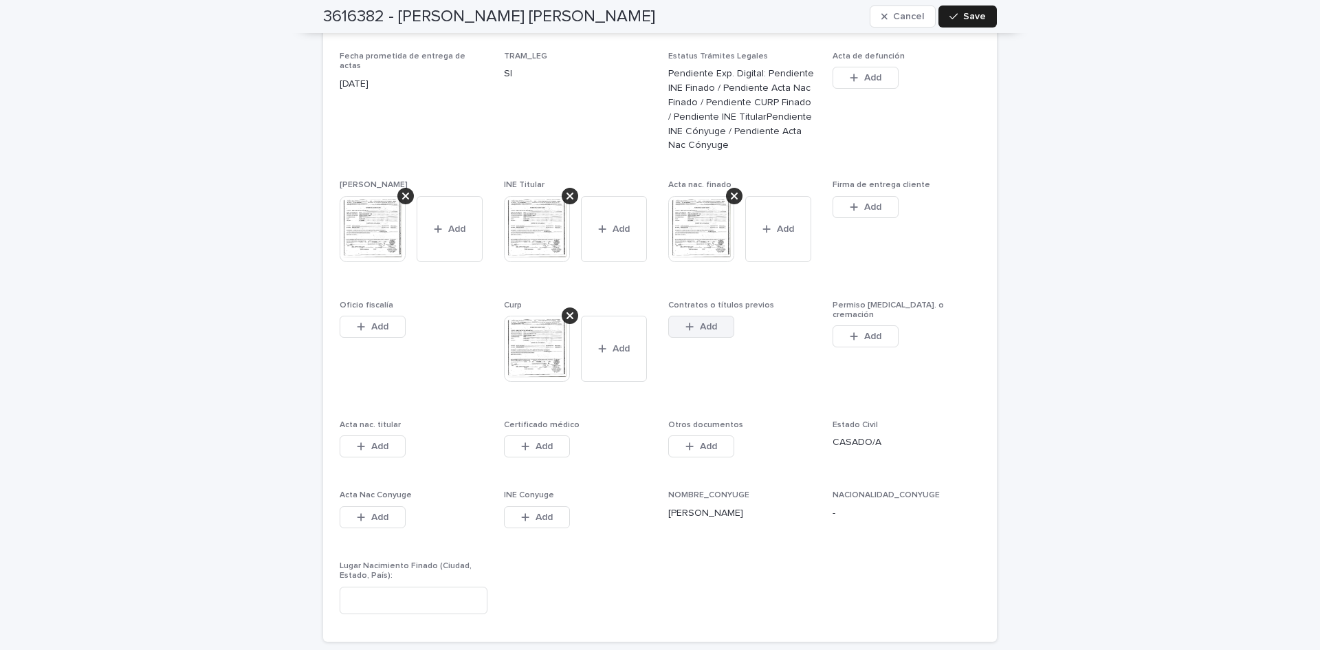
click at [709, 322] on span "Add" at bounding box center [708, 327] width 17 height 10
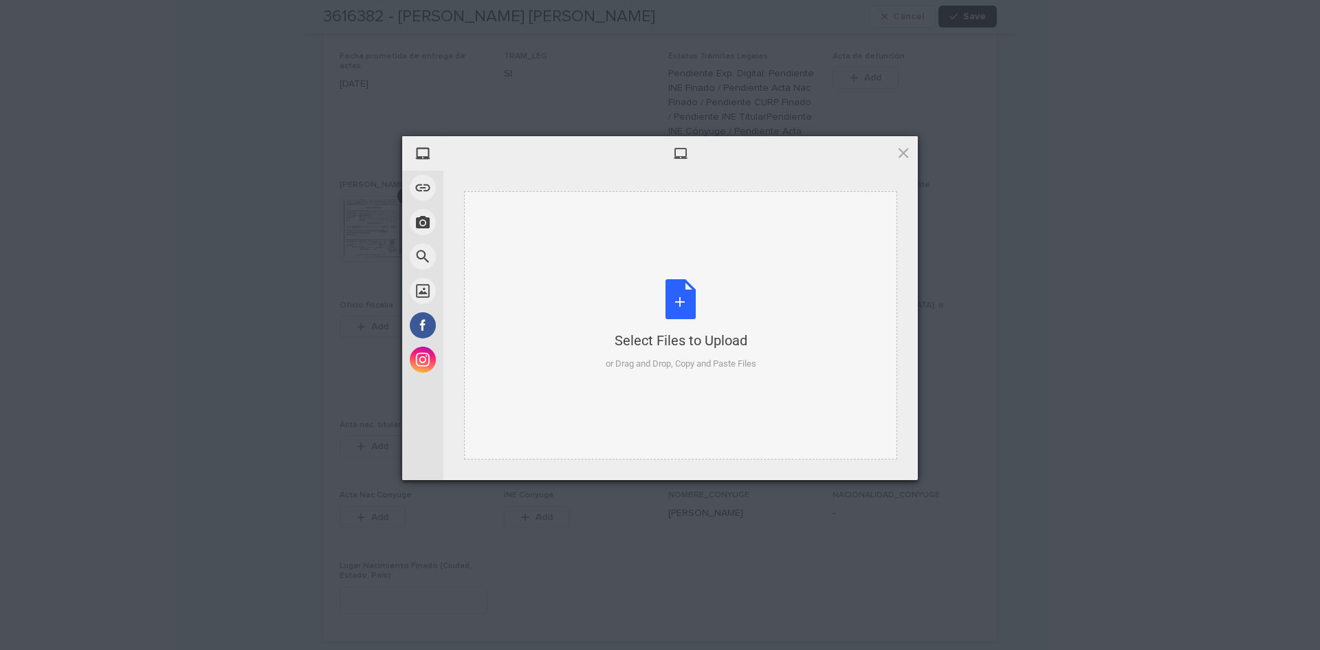
click at [683, 310] on div "Select Files to Upload or Drag and Drop, Copy and Paste Files" at bounding box center [681, 324] width 151 height 91
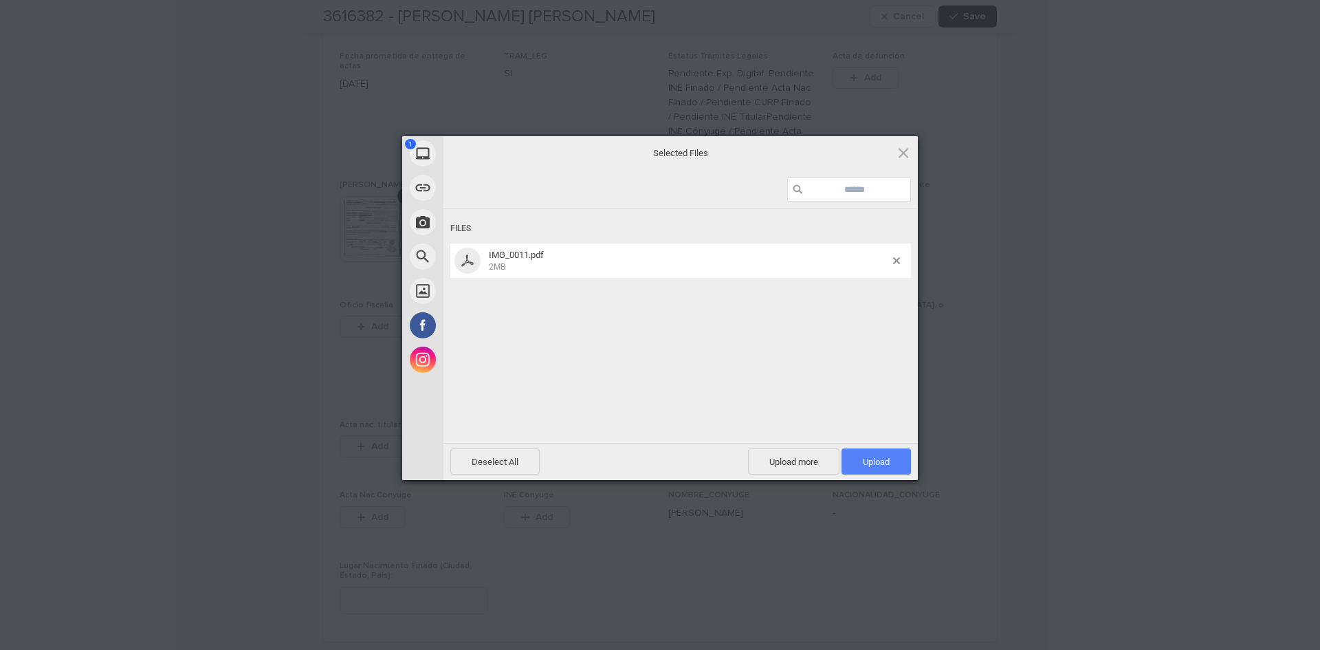
click at [876, 454] on span "Upload 1" at bounding box center [875, 461] width 69 height 26
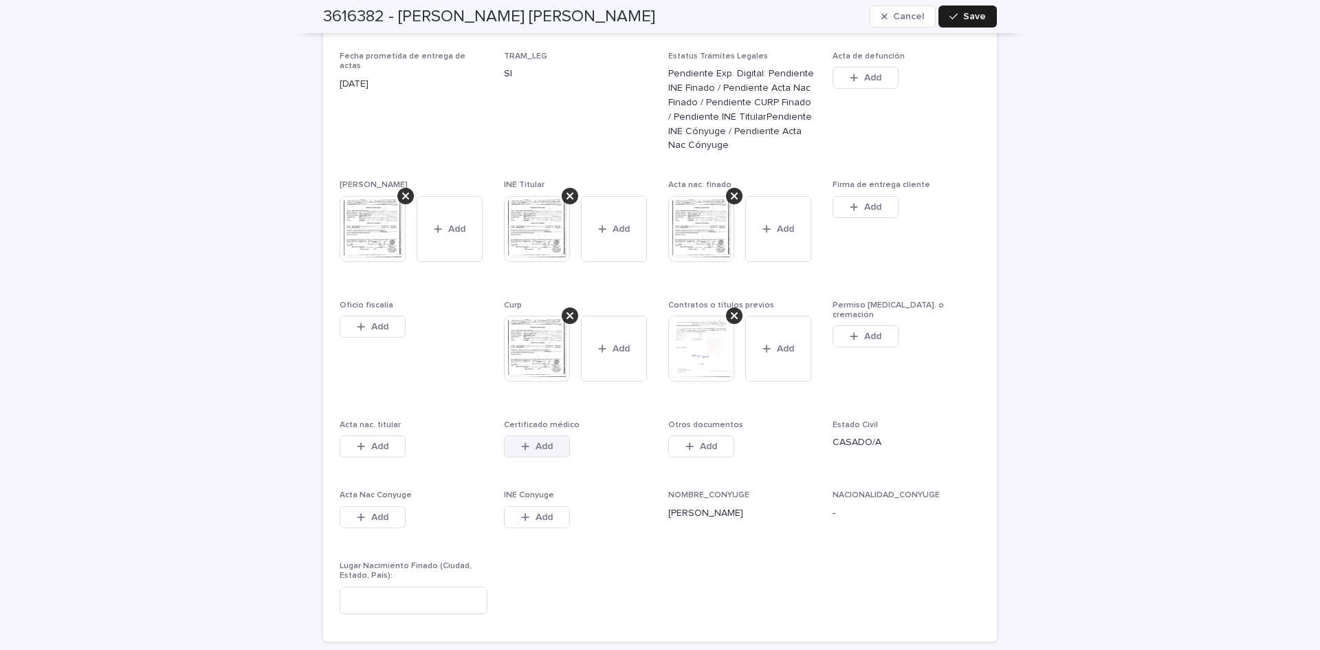
click at [511, 438] on button "Add" at bounding box center [537, 446] width 66 height 22
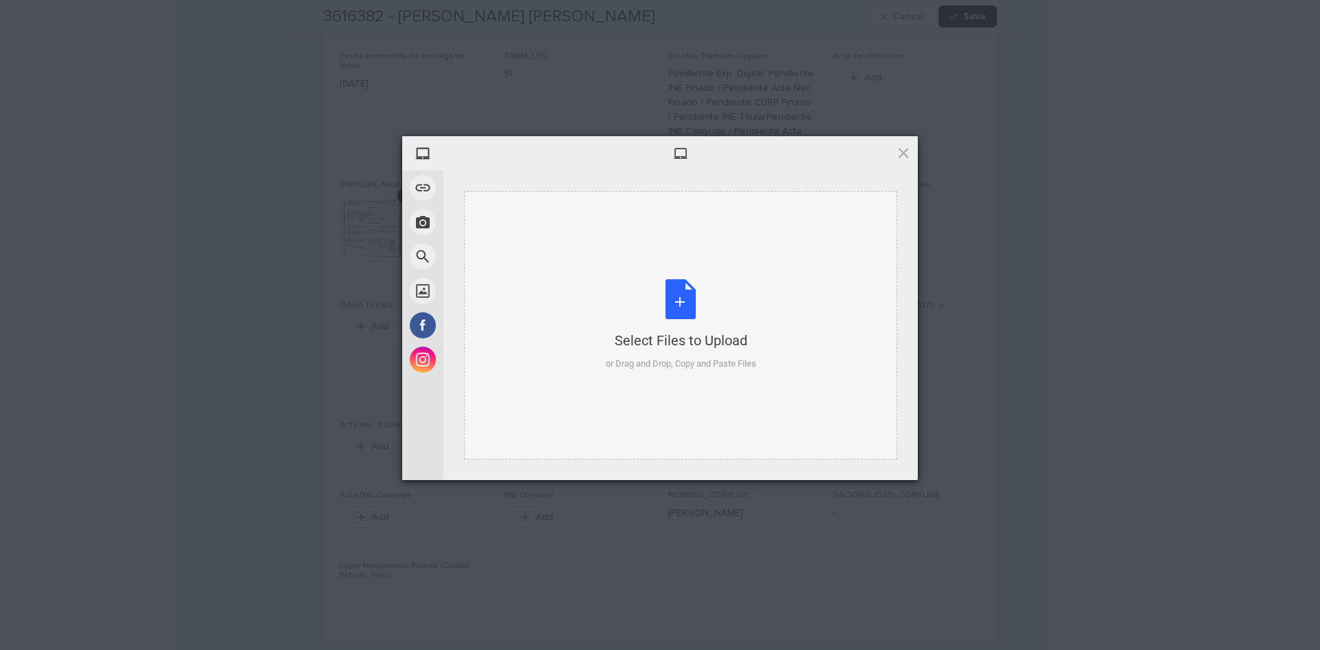
click at [659, 296] on div "Select Files to Upload or Drag and Drop, Copy and Paste Files" at bounding box center [681, 324] width 151 height 91
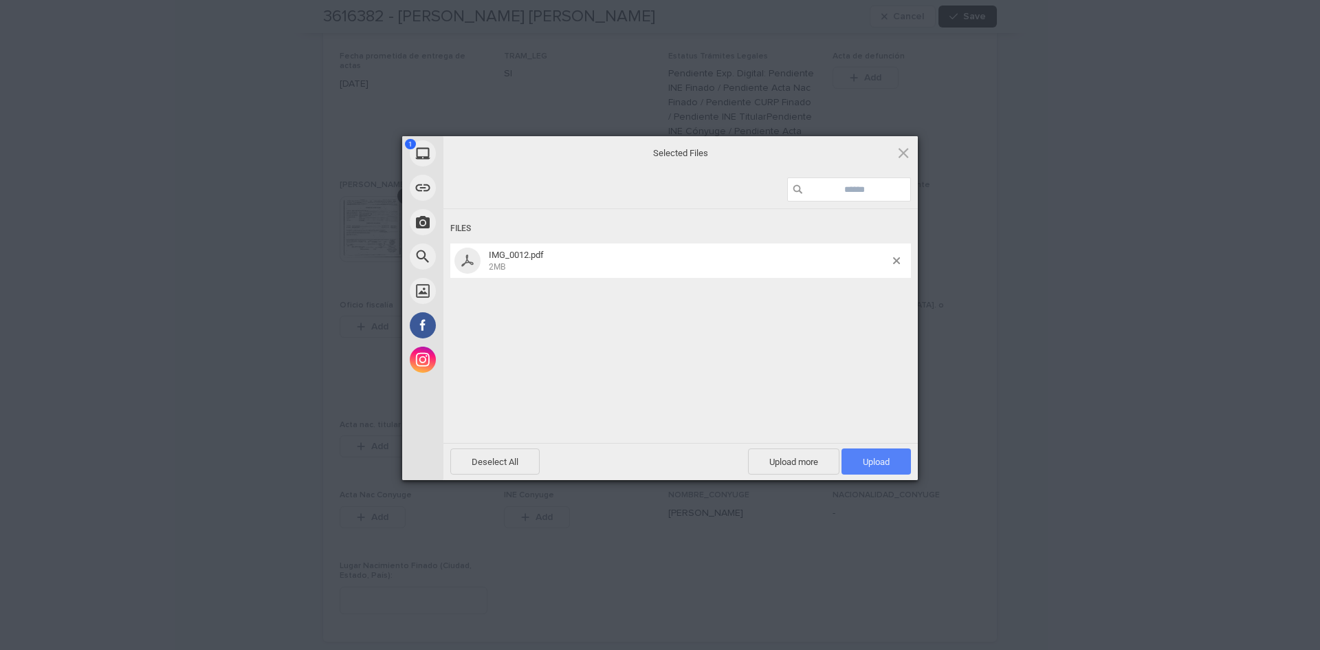
click at [907, 471] on span "Upload 1" at bounding box center [875, 461] width 69 height 26
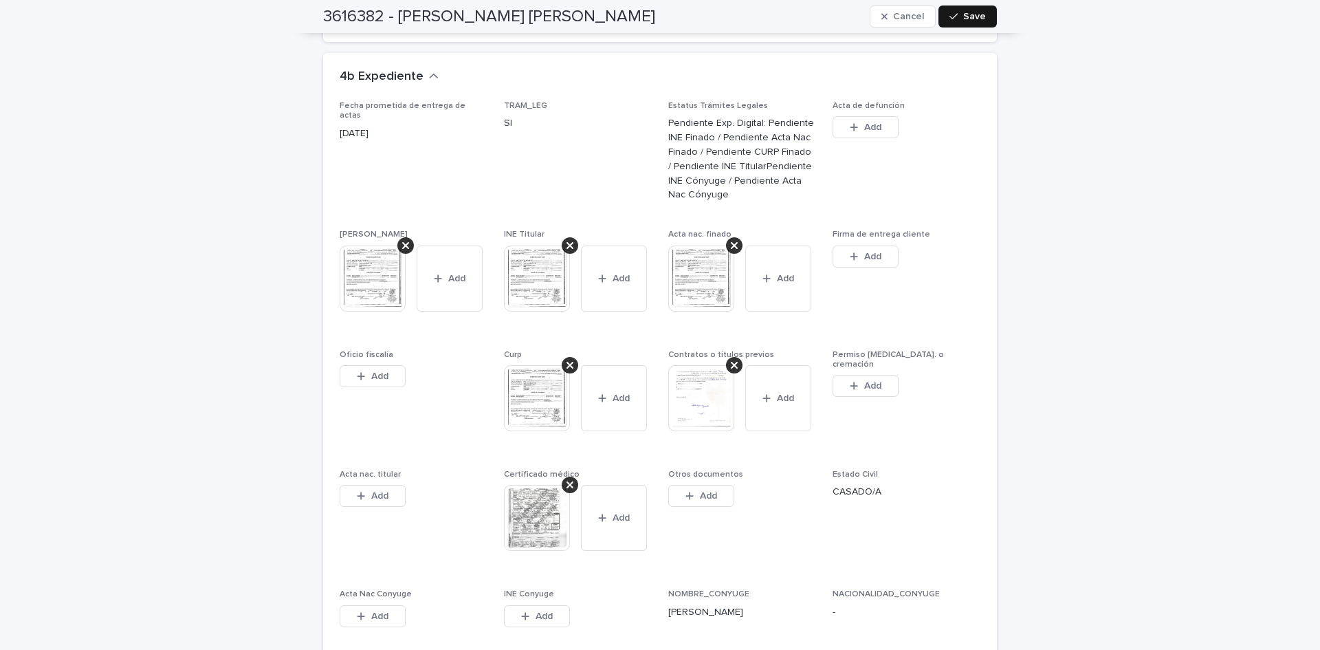
click at [980, 17] on span "Save" at bounding box center [974, 17] width 23 height 10
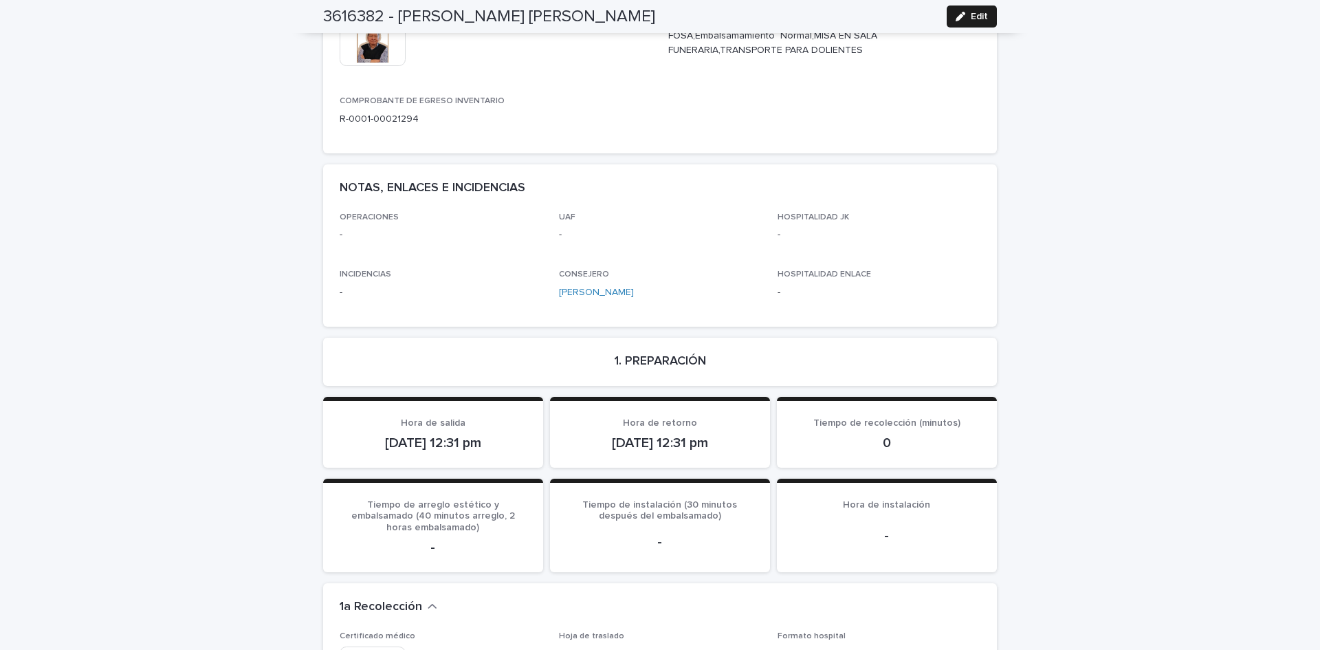
scroll to position [0, 0]
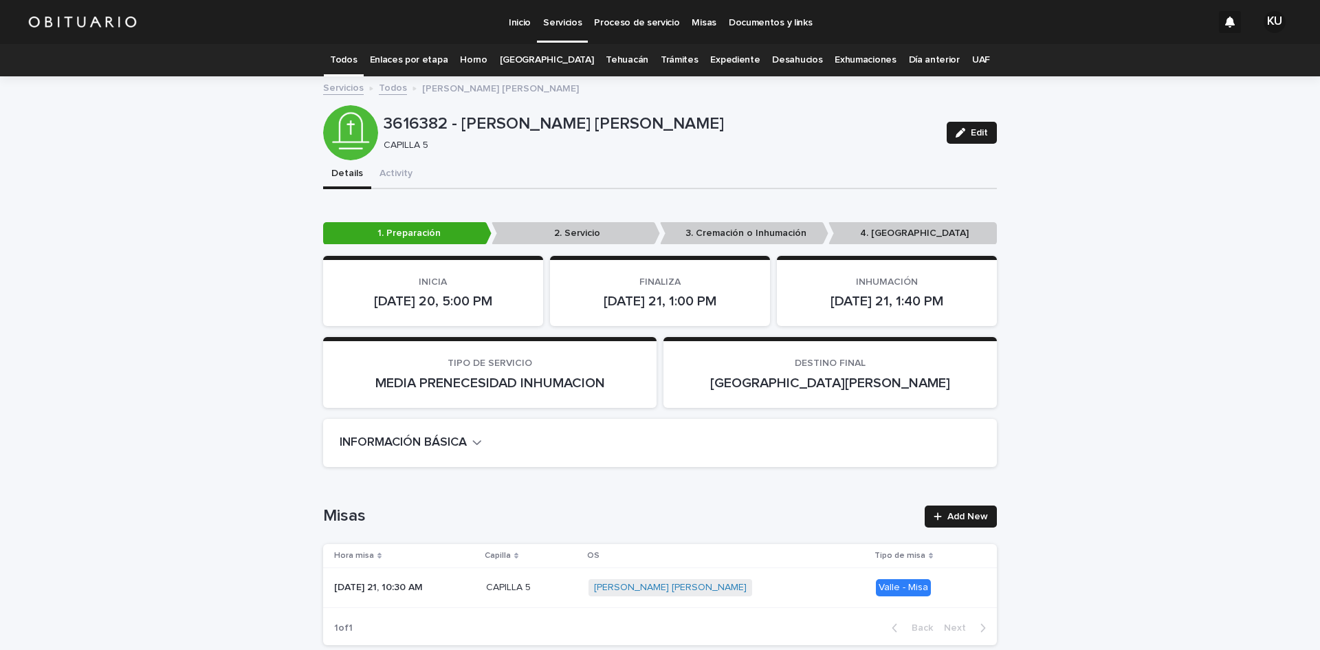
click at [568, 20] on p "Servicios" at bounding box center [562, 14] width 38 height 29
